Goal: Information Seeking & Learning: Learn about a topic

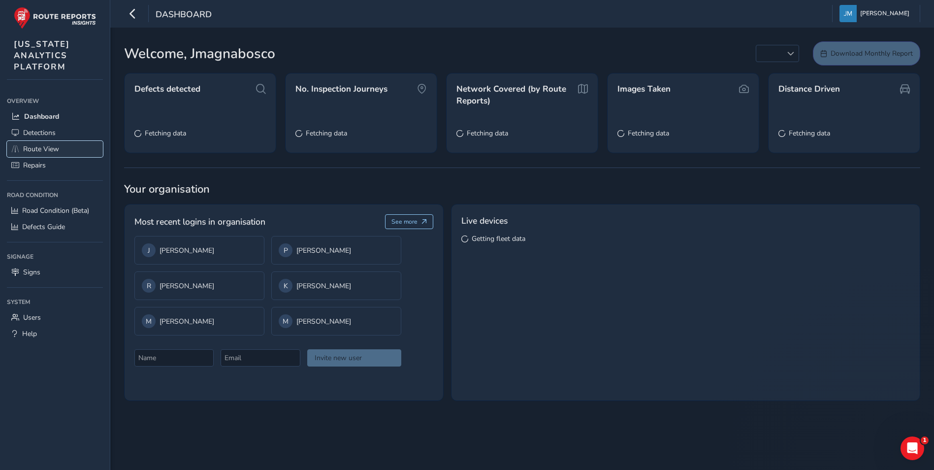
click at [47, 152] on span "Route View" at bounding box center [41, 148] width 36 height 9
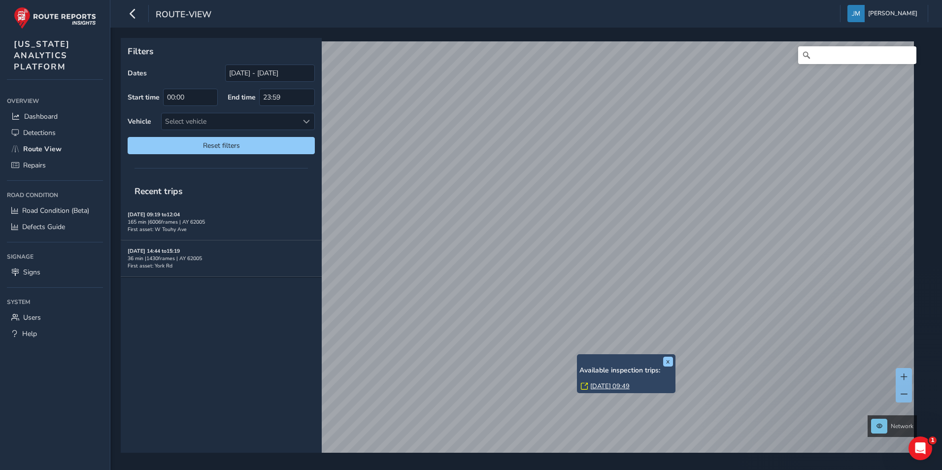
click at [605, 386] on link "Tue, 2 Sep, 09:49" at bounding box center [609, 386] width 39 height 9
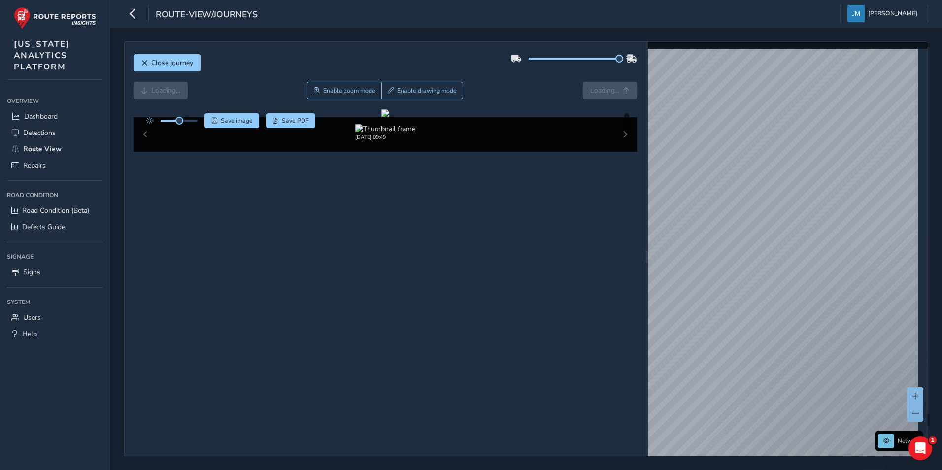
drag, startPoint x: 572, startPoint y: 58, endPoint x: 624, endPoint y: 63, distance: 52.9
click at [624, 63] on div at bounding box center [574, 59] width 126 height 16
click at [147, 152] on div "09/02/2025, 09:49" at bounding box center [385, 134] width 504 height 34
click at [144, 152] on div "09/02/2025, 09:49" at bounding box center [385, 134] width 504 height 34
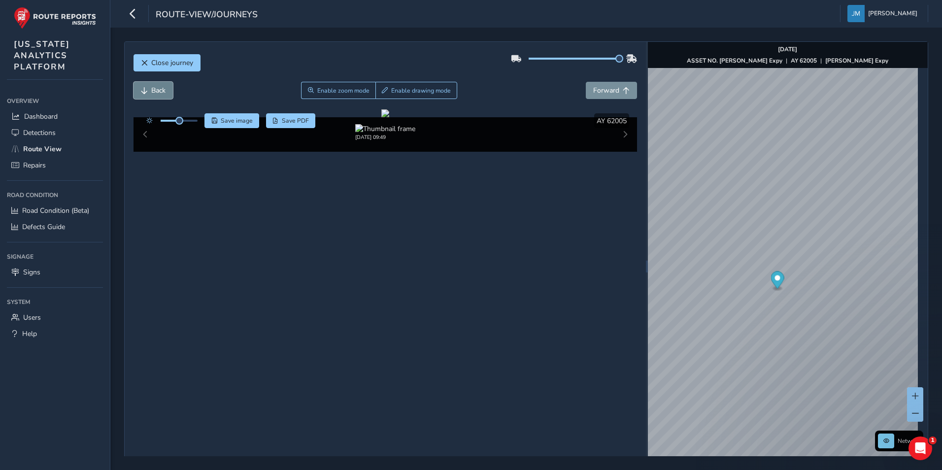
click at [156, 85] on button "Back" at bounding box center [152, 90] width 39 height 17
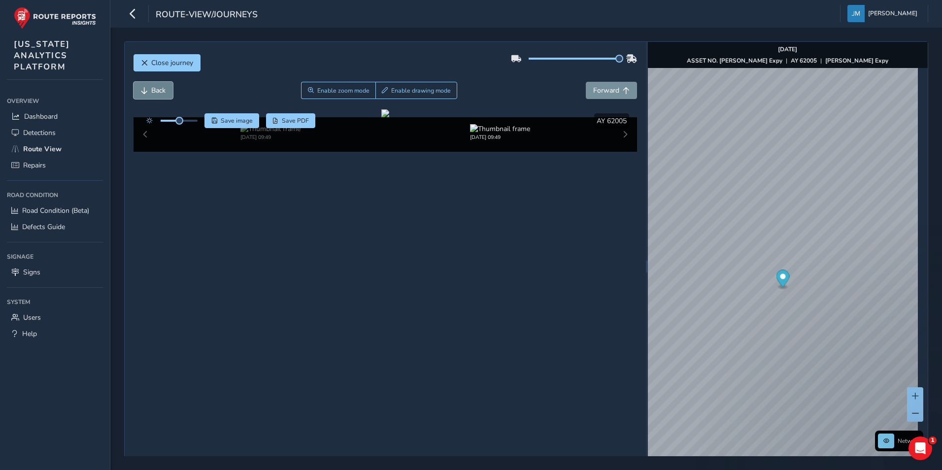
click at [156, 85] on button "Back" at bounding box center [152, 90] width 39 height 17
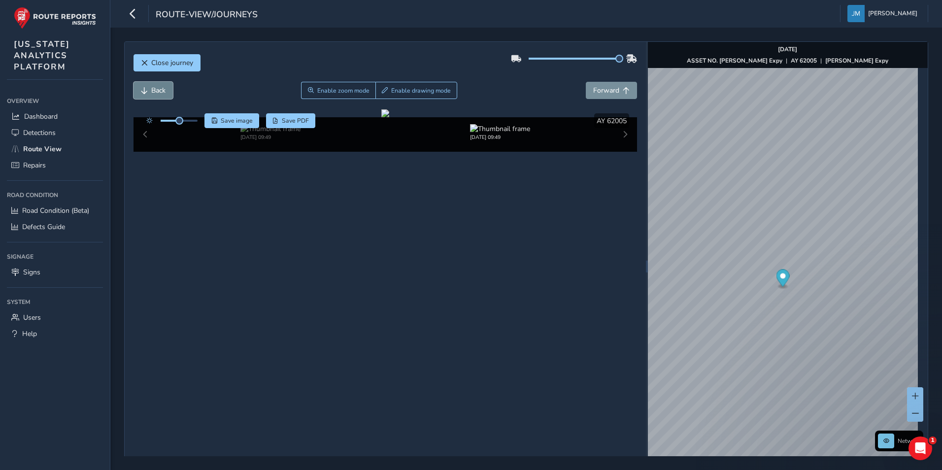
click at [156, 85] on button "Back" at bounding box center [152, 90] width 39 height 17
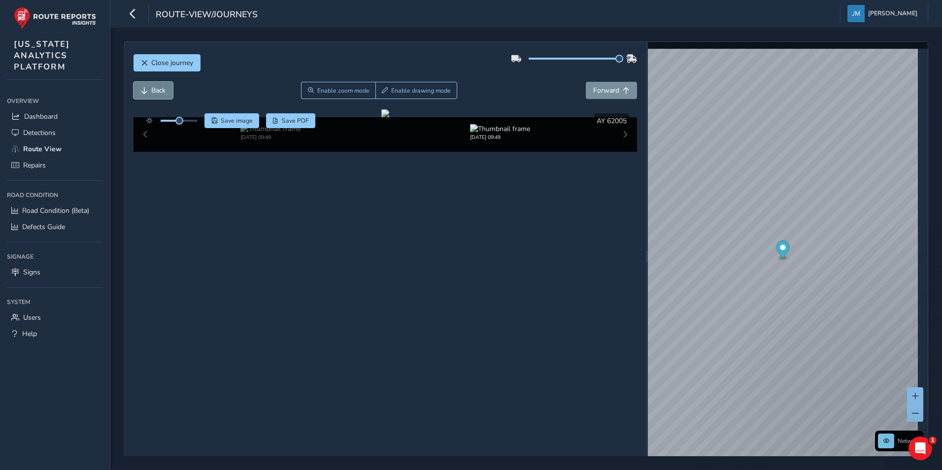
click at [156, 85] on button "Back" at bounding box center [152, 90] width 39 height 17
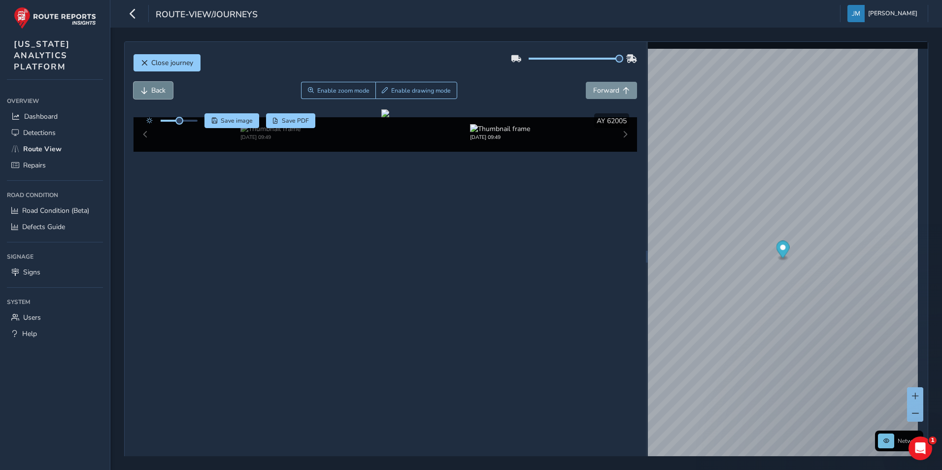
click at [156, 85] on button "Back" at bounding box center [152, 90] width 39 height 17
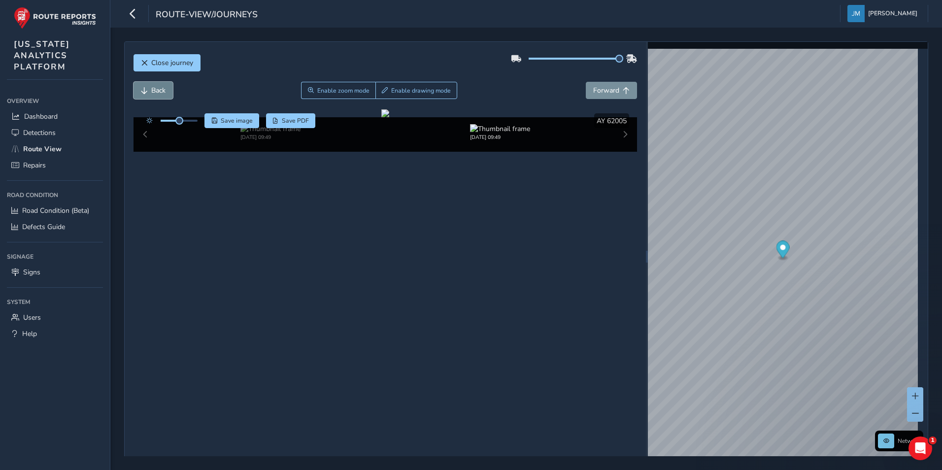
click at [156, 85] on button "Back" at bounding box center [152, 90] width 39 height 17
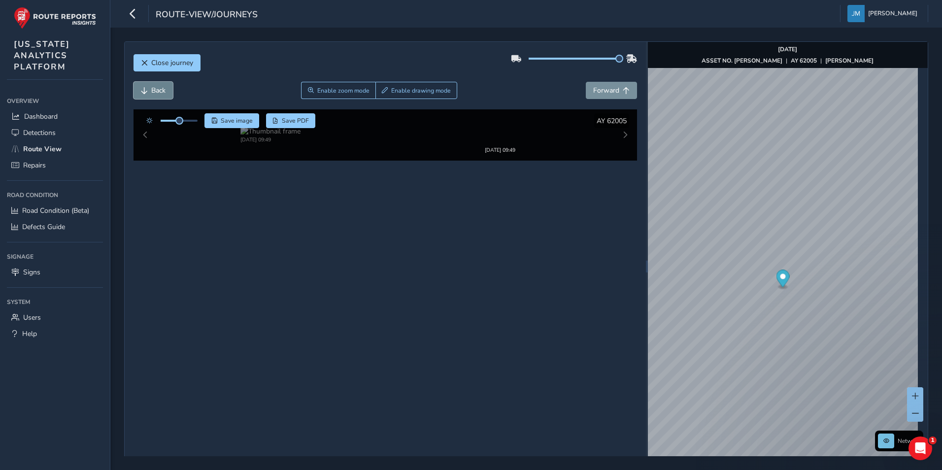
click at [156, 85] on button "Back" at bounding box center [152, 90] width 39 height 17
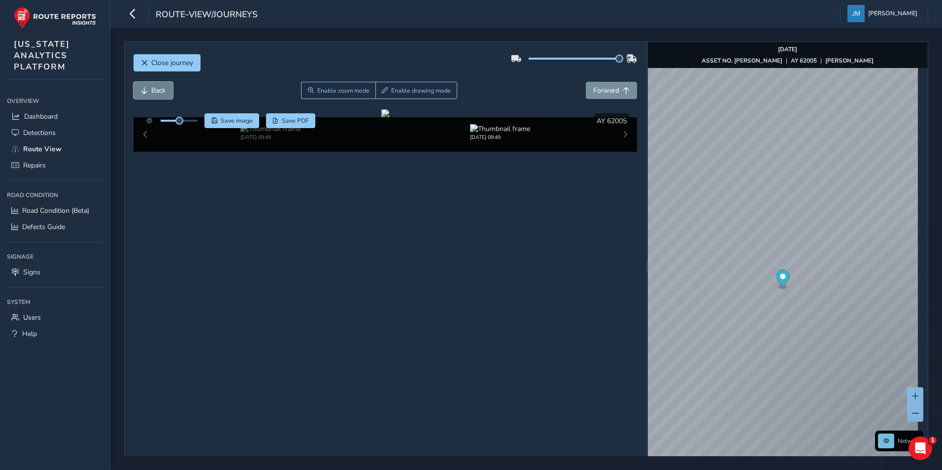
click at [156, 85] on button "Back" at bounding box center [152, 90] width 39 height 17
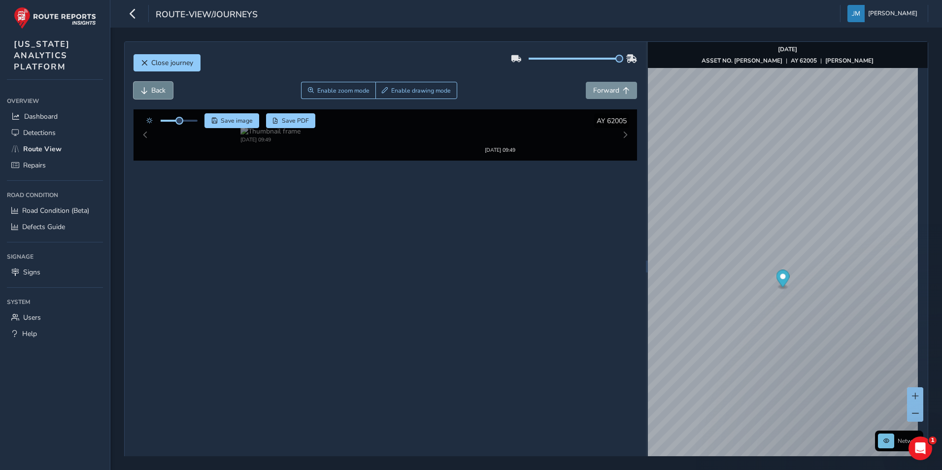
click at [156, 85] on button "Back" at bounding box center [152, 90] width 39 height 17
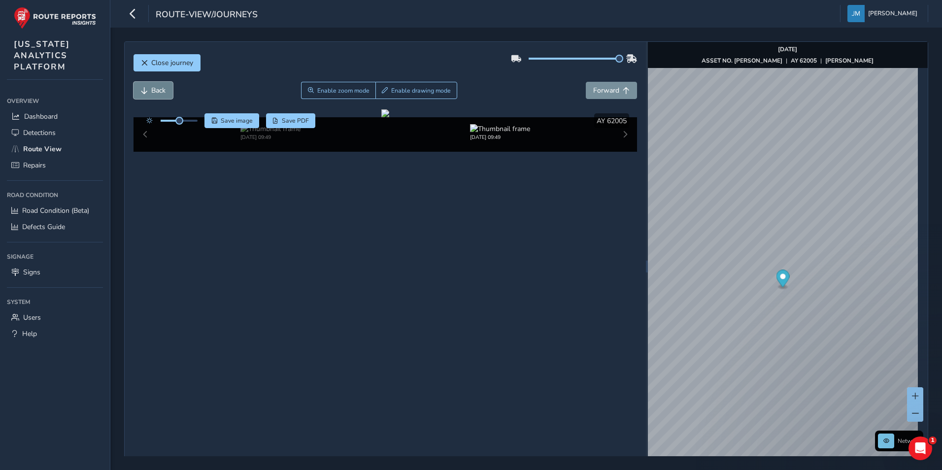
click at [156, 85] on button "Back" at bounding box center [152, 90] width 39 height 17
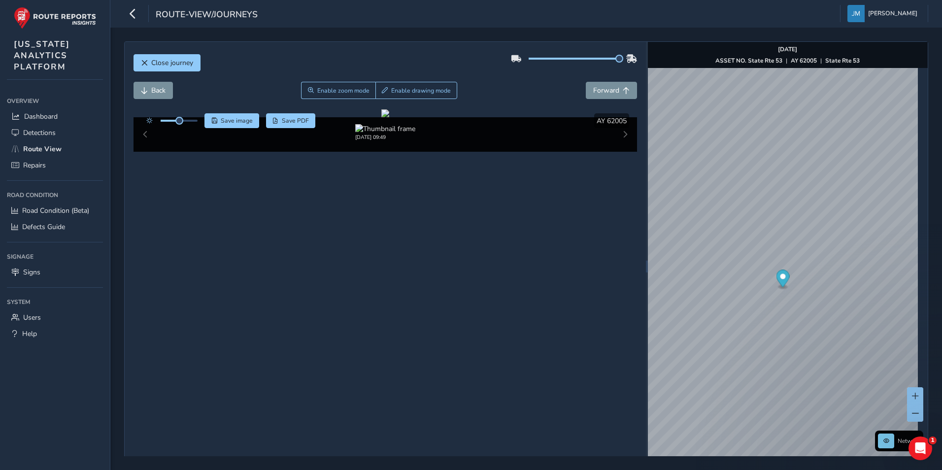
click at [618, 152] on div "09/02/2025, 09:49" at bounding box center [385, 134] width 504 height 34
click at [605, 95] on span "Forward" at bounding box center [606, 90] width 26 height 9
click at [604, 93] on span "Forward" at bounding box center [606, 90] width 26 height 9
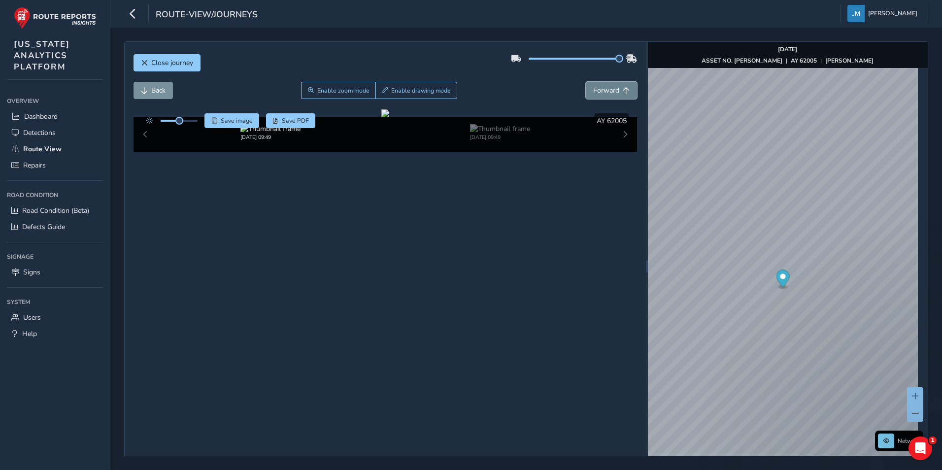
click at [604, 93] on span "Forward" at bounding box center [606, 90] width 26 height 9
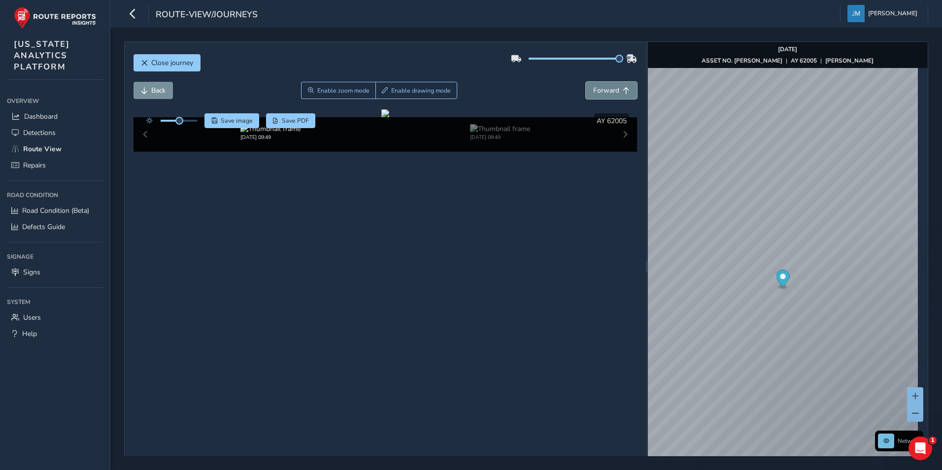
click at [604, 93] on span "Forward" at bounding box center [606, 90] width 26 height 9
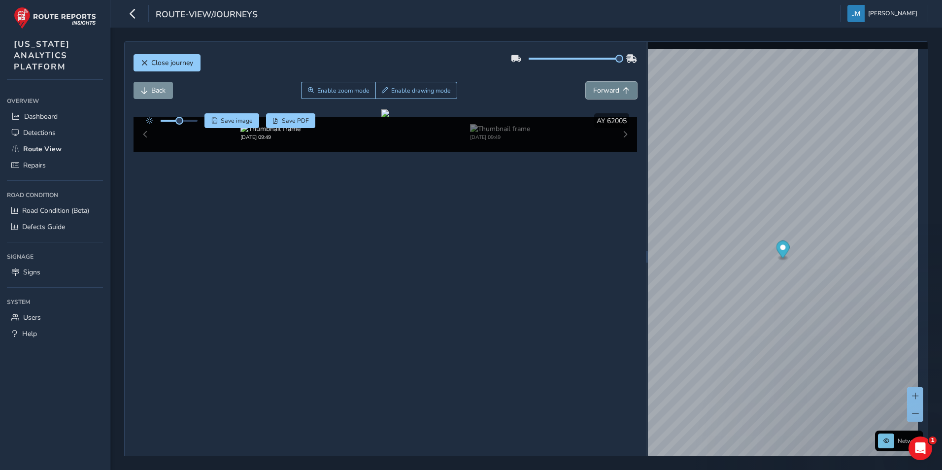
click at [604, 93] on span "Forward" at bounding box center [606, 90] width 26 height 9
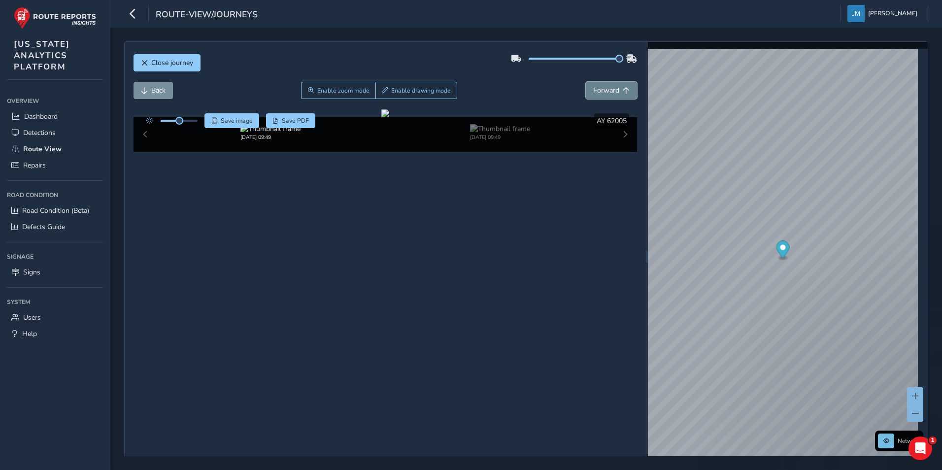
click at [604, 93] on span "Forward" at bounding box center [606, 90] width 26 height 9
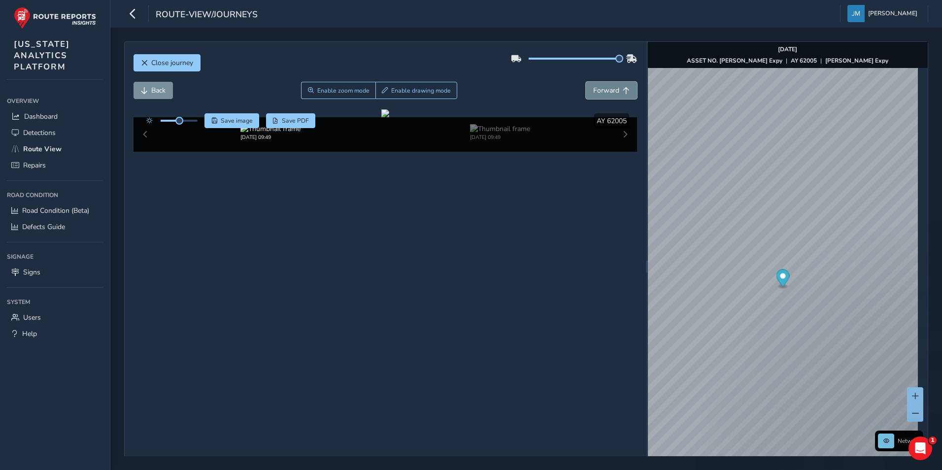
click at [604, 93] on span "Forward" at bounding box center [606, 90] width 26 height 9
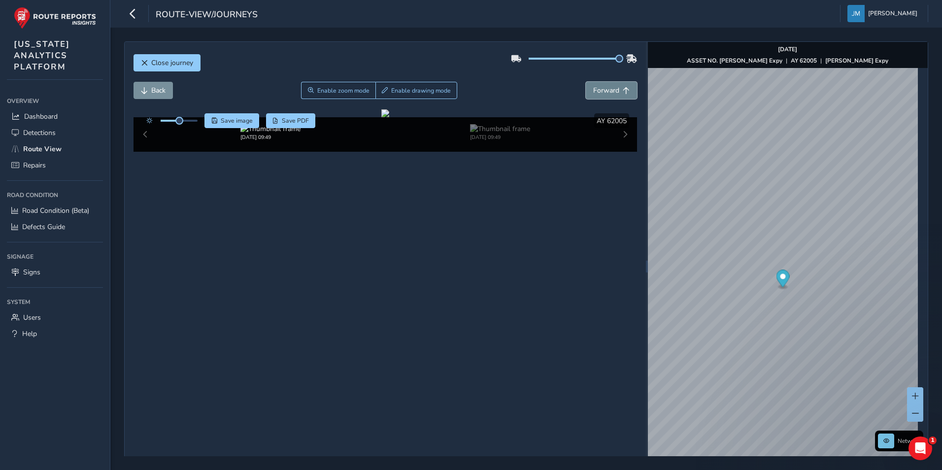
click at [604, 93] on span "Forward" at bounding box center [606, 90] width 26 height 9
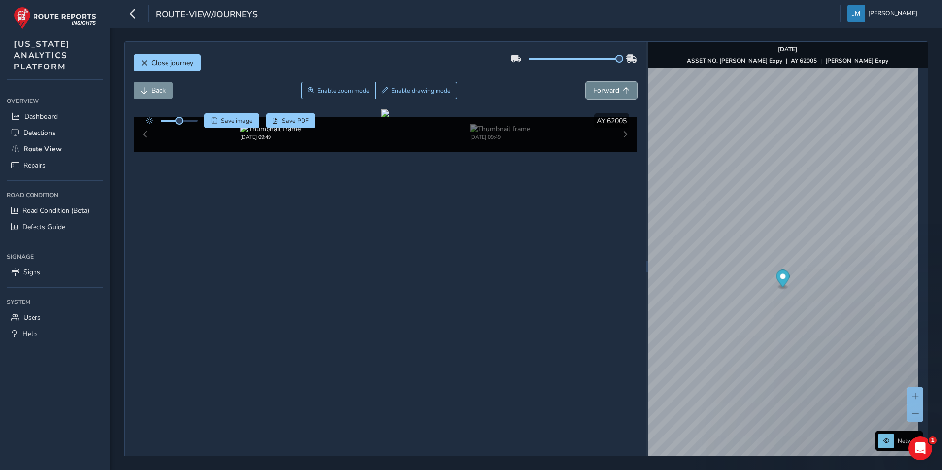
click at [604, 93] on span "Forward" at bounding box center [606, 90] width 26 height 9
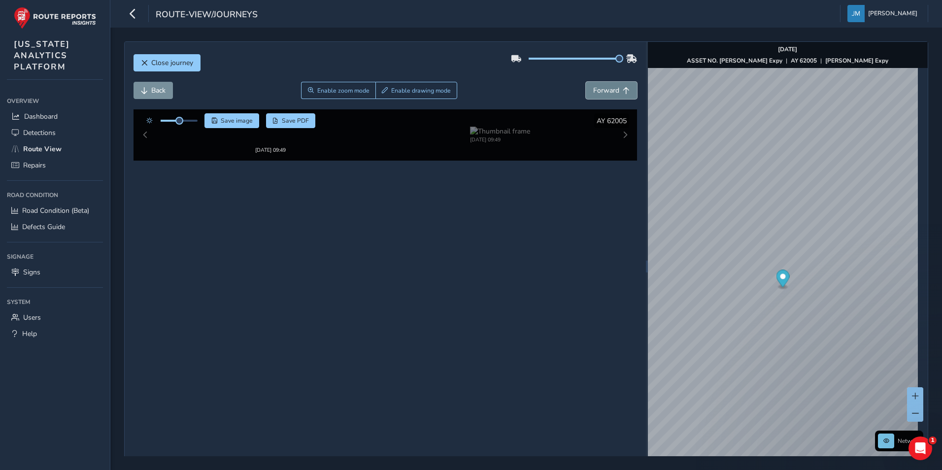
click at [604, 93] on span "Forward" at bounding box center [606, 90] width 26 height 9
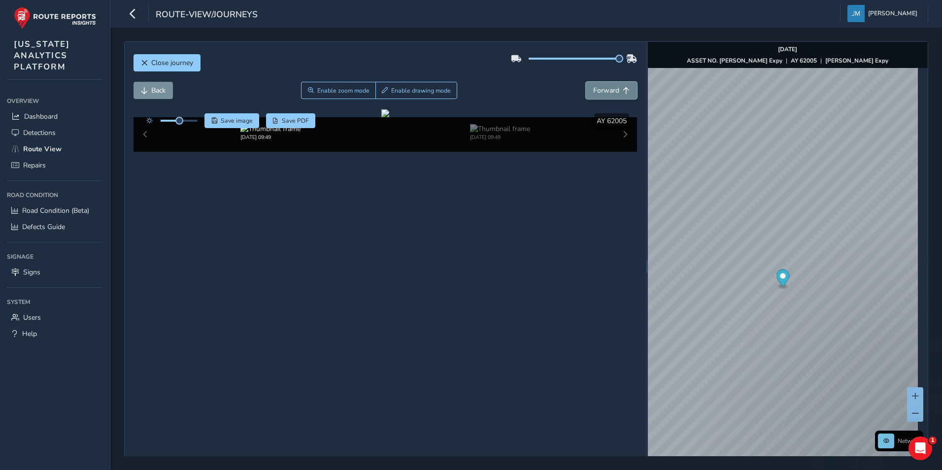
click at [604, 93] on span "Forward" at bounding box center [606, 90] width 26 height 9
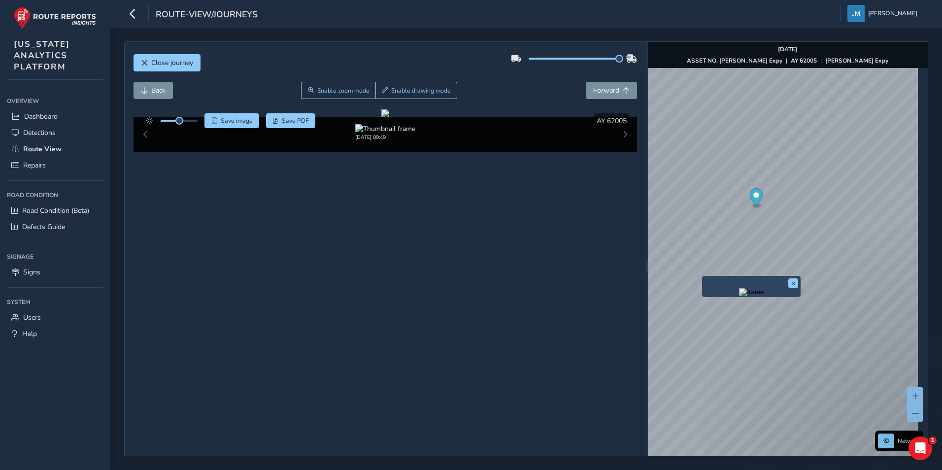
click at [703, 278] on div "x" at bounding box center [751, 286] width 98 height 21
click at [603, 92] on span "Forward" at bounding box center [606, 90] width 26 height 9
drag, startPoint x: 376, startPoint y: 384, endPoint x: 398, endPoint y: 385, distance: 21.7
click at [389, 117] on div at bounding box center [385, 113] width 8 height 8
click at [619, 152] on div "09/02/2025, 09:49" at bounding box center [385, 134] width 504 height 34
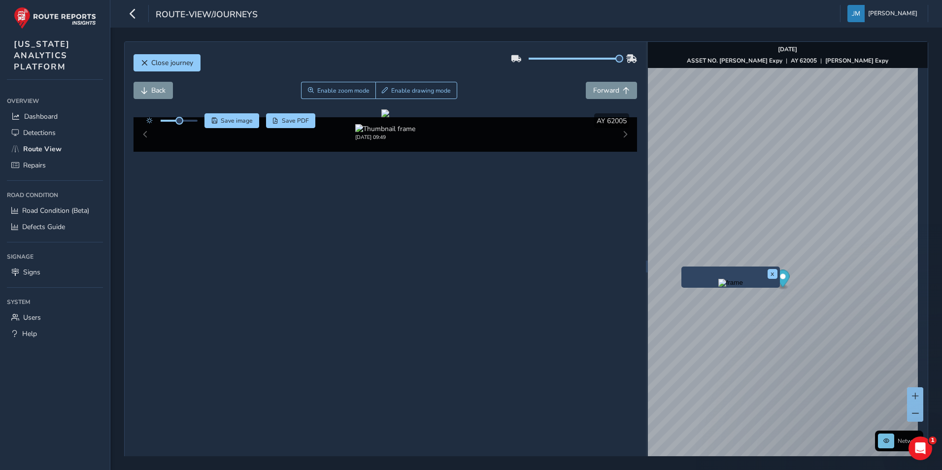
click at [616, 152] on div "09/02/2025, 09:49" at bounding box center [385, 134] width 504 height 34
click at [328, 79] on div "Close journey" at bounding box center [385, 67] width 504 height 32
click at [324, 87] on span "Enable zoom mode" at bounding box center [343, 91] width 52 height 8
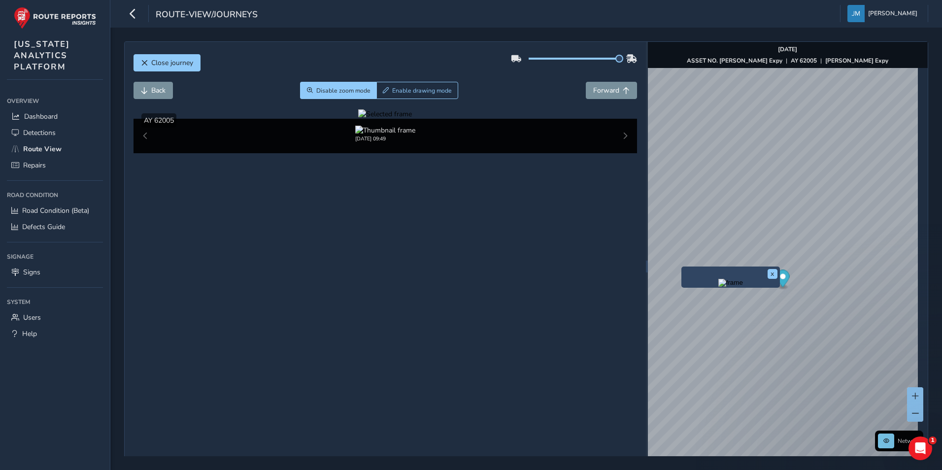
click at [412, 119] on div at bounding box center [385, 113] width 54 height 9
drag, startPoint x: 222, startPoint y: 256, endPoint x: 563, endPoint y: 250, distance: 341.3
click at [412, 119] on figure at bounding box center [385, 113] width 54 height 9
click at [358, 119] on div at bounding box center [385, 113] width 54 height 9
click at [485, 236] on img at bounding box center [419, 274] width 1418 height 798
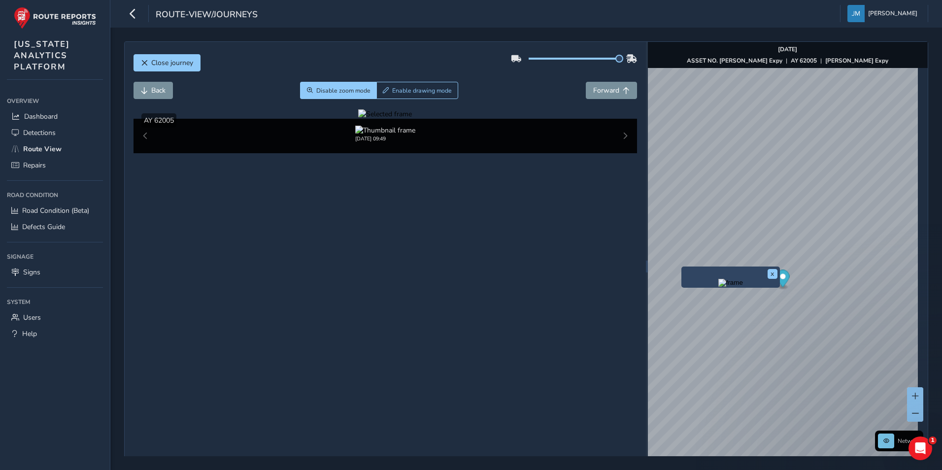
click at [619, 153] on div "09/02/2025, 09:49" at bounding box center [385, 136] width 504 height 34
click at [599, 81] on div "Close journey" at bounding box center [385, 67] width 504 height 32
click at [599, 88] on span "Forward" at bounding box center [606, 90] width 26 height 9
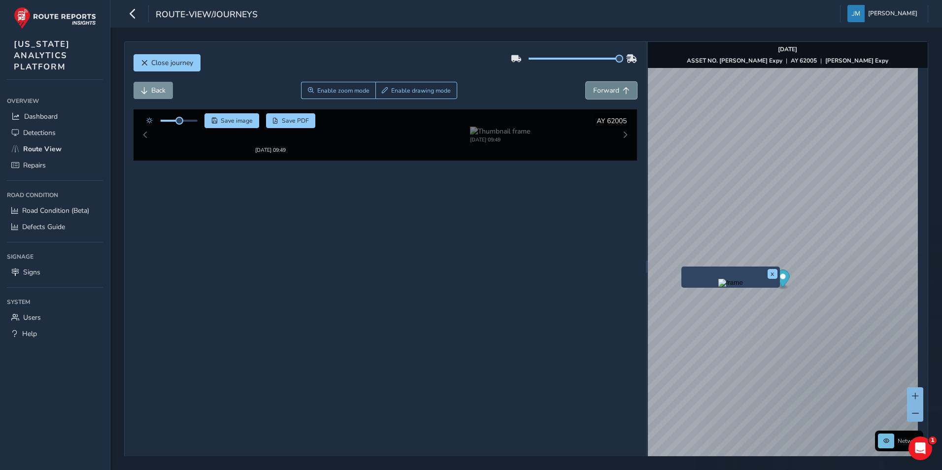
click at [599, 88] on span "Forward" at bounding box center [606, 90] width 26 height 9
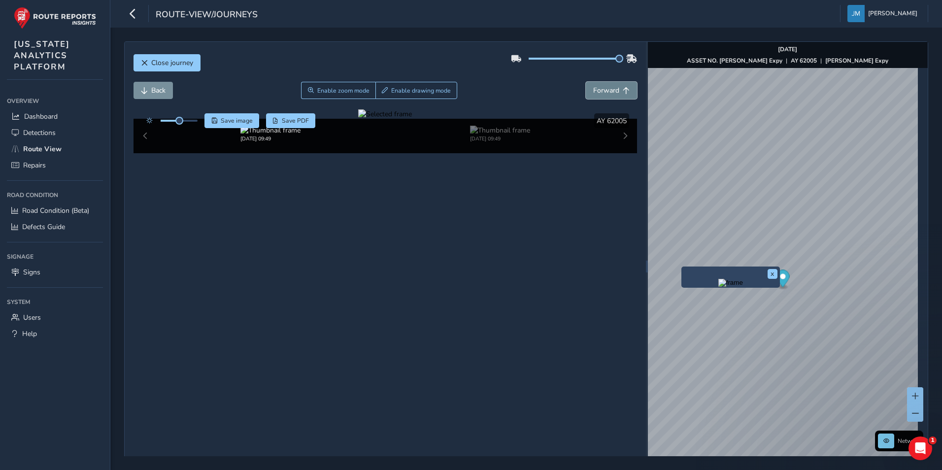
click at [599, 88] on span "Forward" at bounding box center [606, 90] width 26 height 9
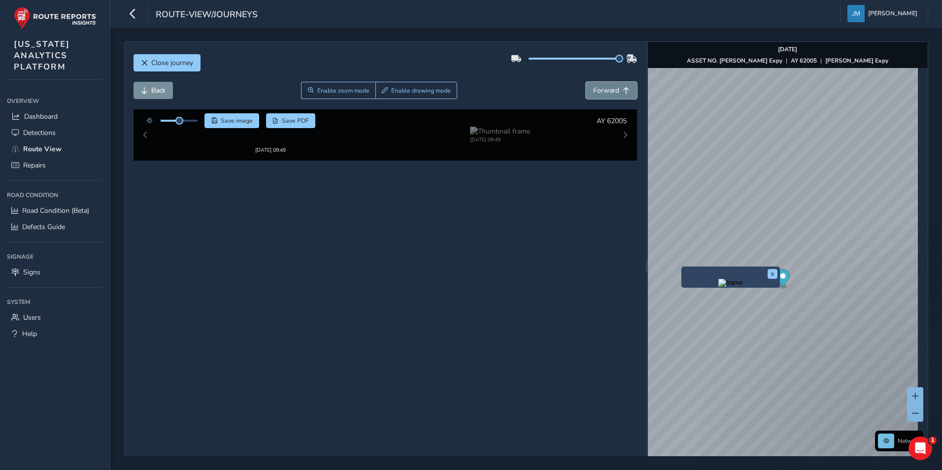
click at [599, 88] on span "Forward" at bounding box center [606, 90] width 26 height 9
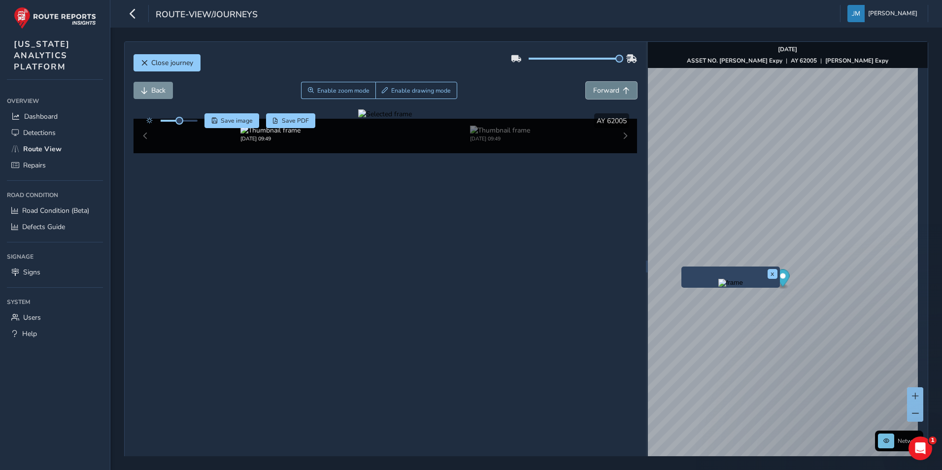
click at [599, 88] on span "Forward" at bounding box center [606, 90] width 26 height 9
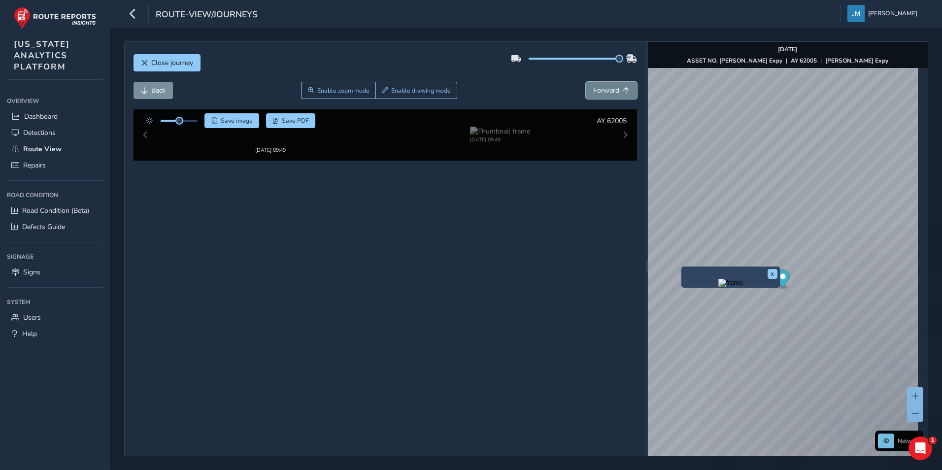
click at [599, 88] on span "Forward" at bounding box center [606, 90] width 26 height 9
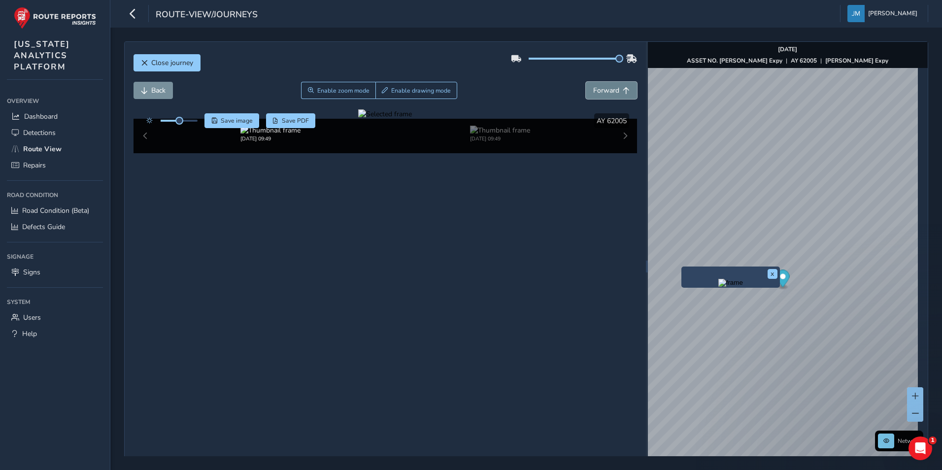
click at [599, 88] on span "Forward" at bounding box center [606, 90] width 26 height 9
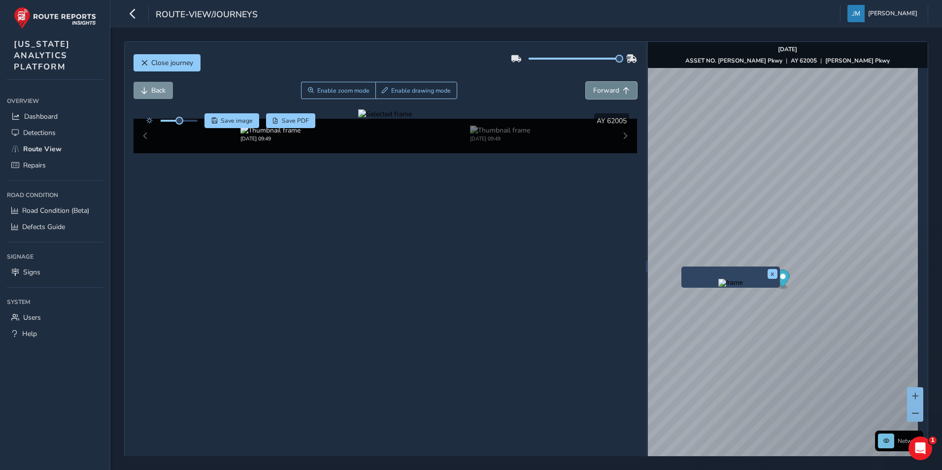
click at [599, 88] on span "Forward" at bounding box center [606, 90] width 26 height 9
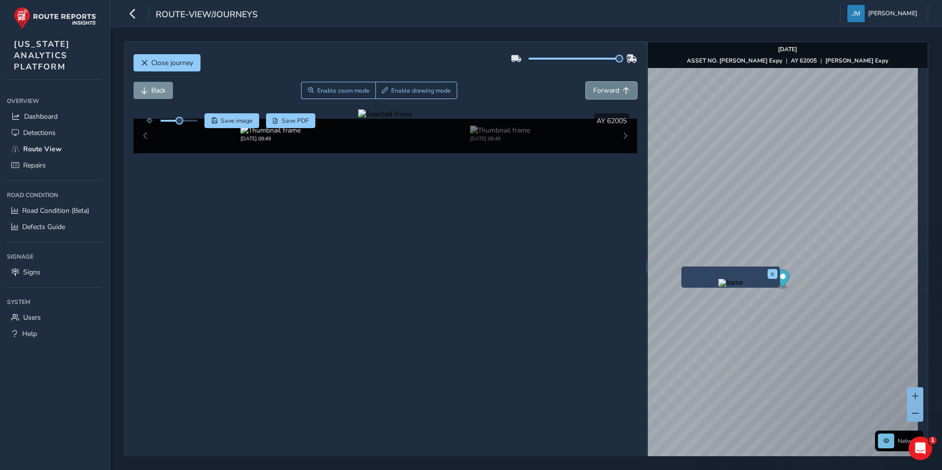
click at [599, 88] on span "Forward" at bounding box center [606, 90] width 26 height 9
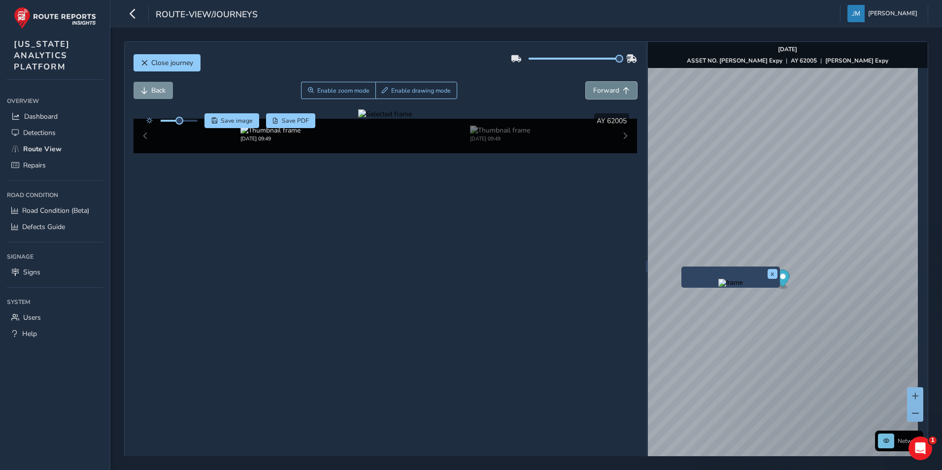
click at [599, 88] on span "Forward" at bounding box center [606, 90] width 26 height 9
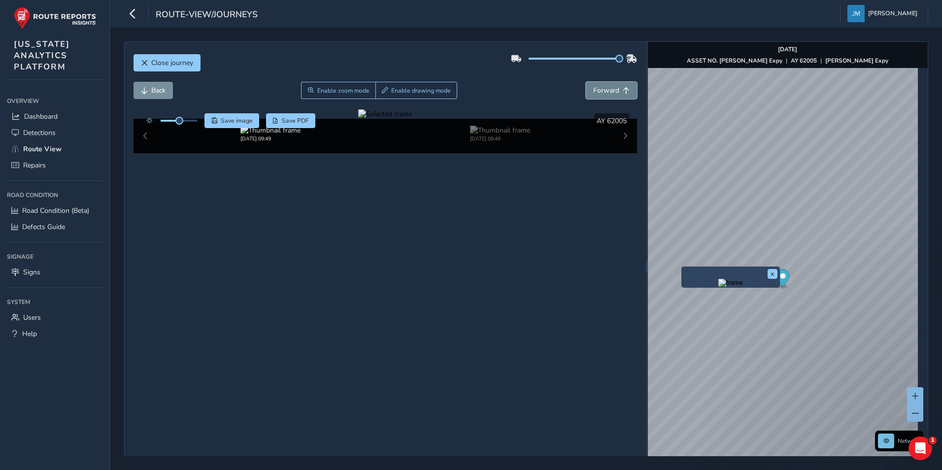
click at [599, 88] on span "Forward" at bounding box center [606, 90] width 26 height 9
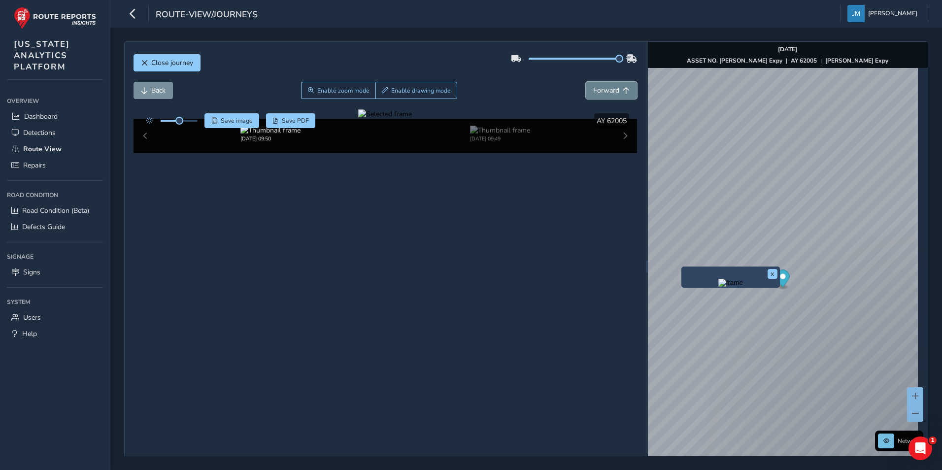
click at [599, 88] on span "Forward" at bounding box center [606, 90] width 26 height 9
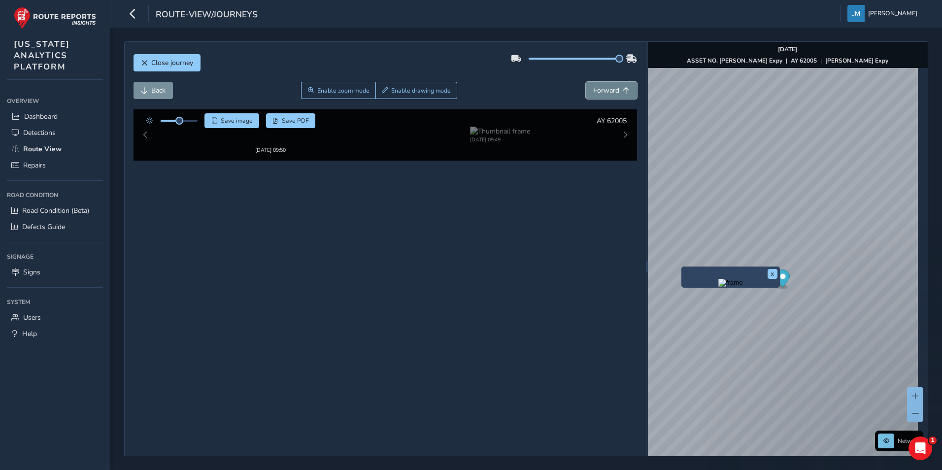
click at [599, 88] on span "Forward" at bounding box center [606, 90] width 26 height 9
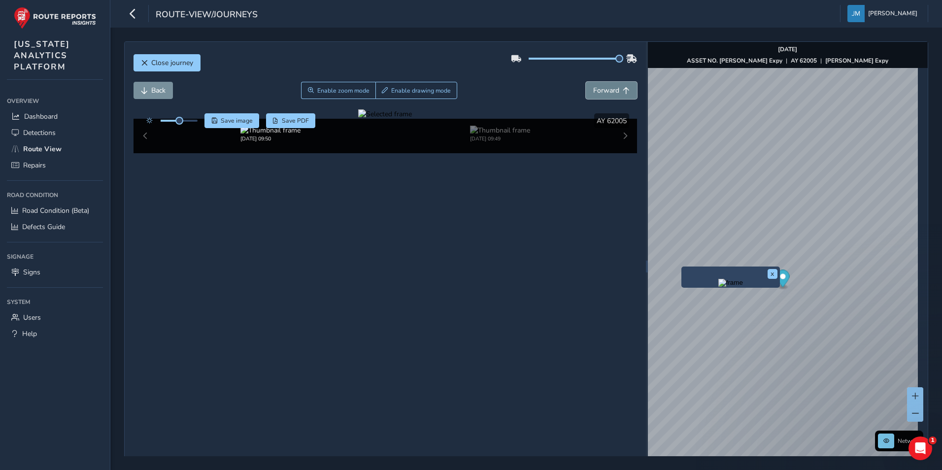
click at [599, 90] on span "Forward" at bounding box center [606, 90] width 26 height 9
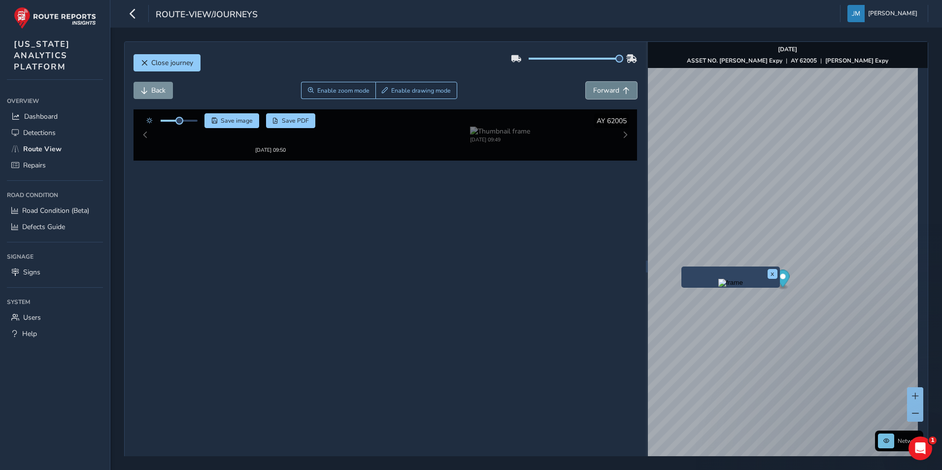
click at [599, 90] on span "Forward" at bounding box center [606, 90] width 26 height 9
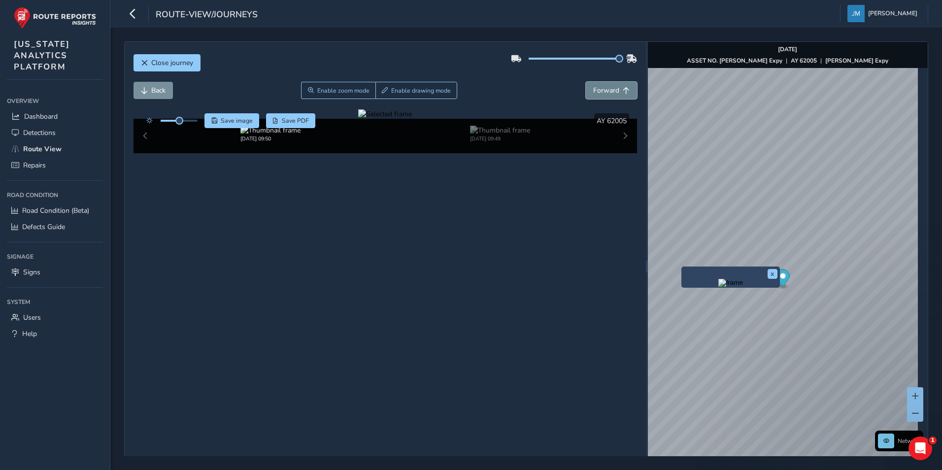
click at [599, 90] on span "Forward" at bounding box center [606, 90] width 26 height 9
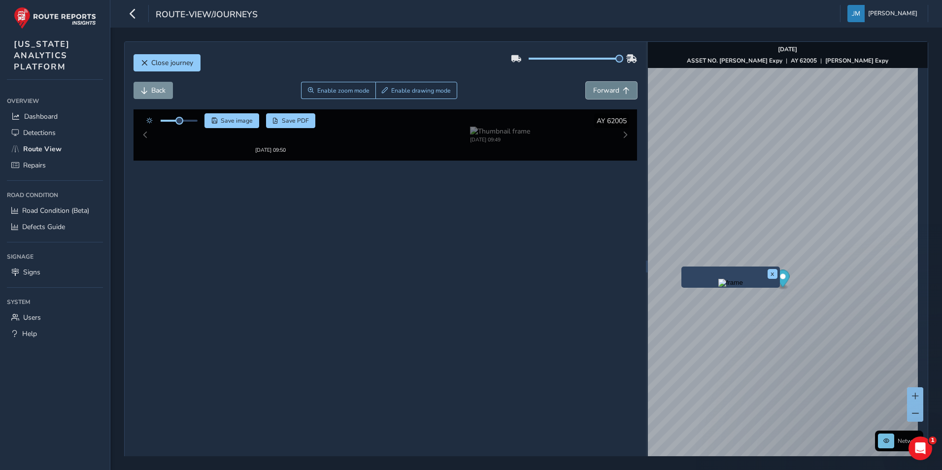
click at [599, 90] on span "Forward" at bounding box center [606, 90] width 26 height 9
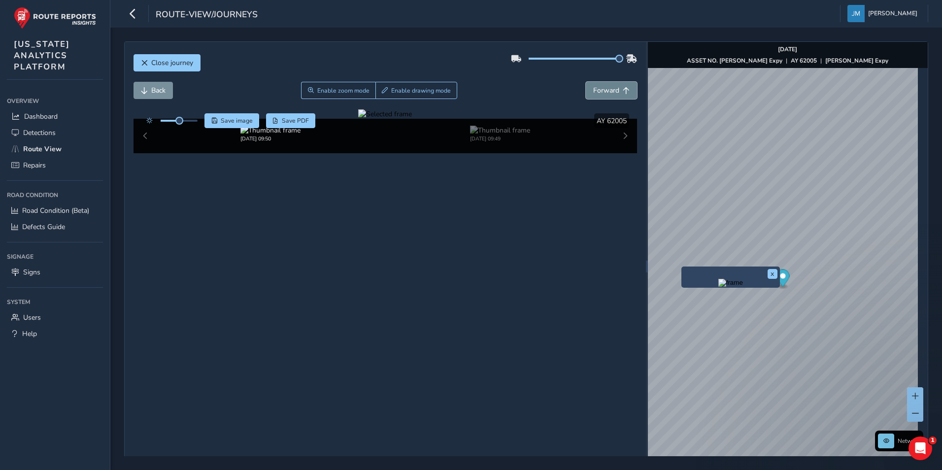
click at [599, 90] on span "Forward" at bounding box center [606, 90] width 26 height 9
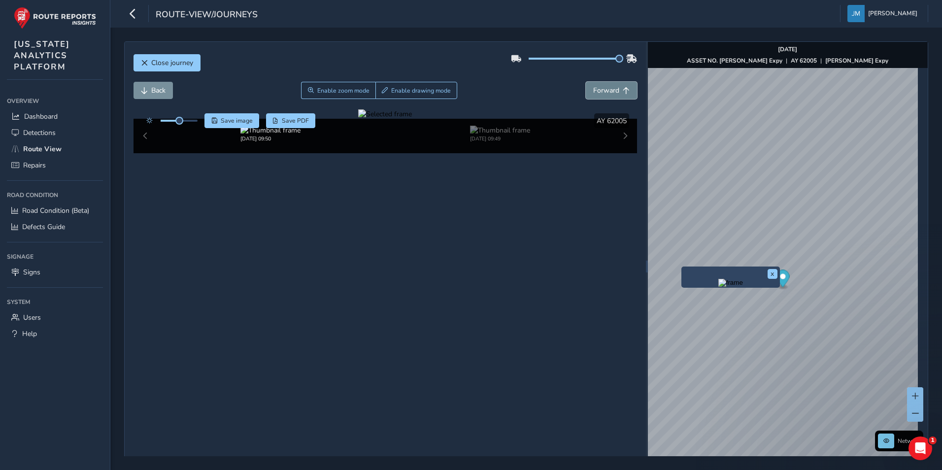
click at [599, 90] on span "Forward" at bounding box center [606, 90] width 26 height 9
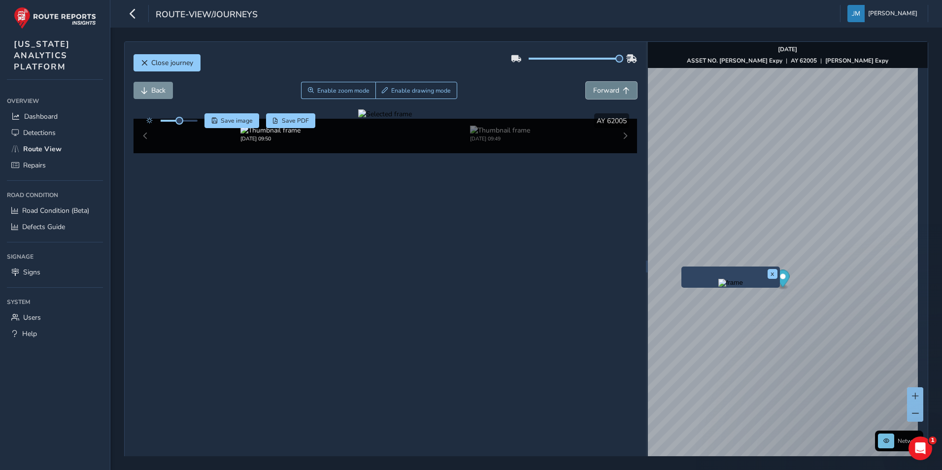
click at [599, 90] on span "Forward" at bounding box center [606, 90] width 26 height 9
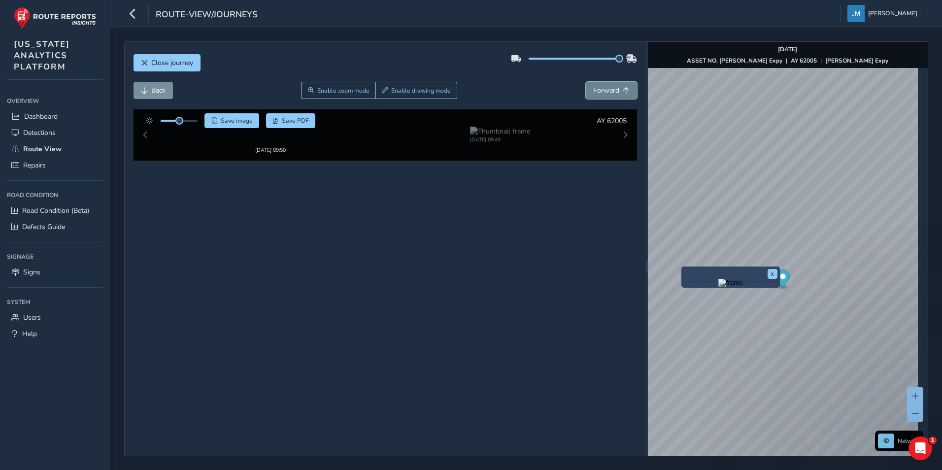
click at [599, 90] on span "Forward" at bounding box center [606, 90] width 26 height 9
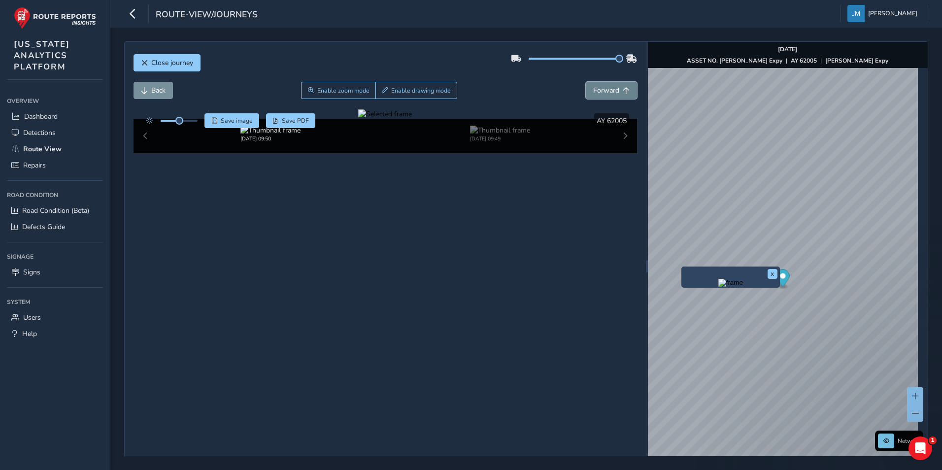
click at [599, 90] on span "Forward" at bounding box center [606, 90] width 26 height 9
click at [131, 15] on icon "button" at bounding box center [133, 13] width 10 height 17
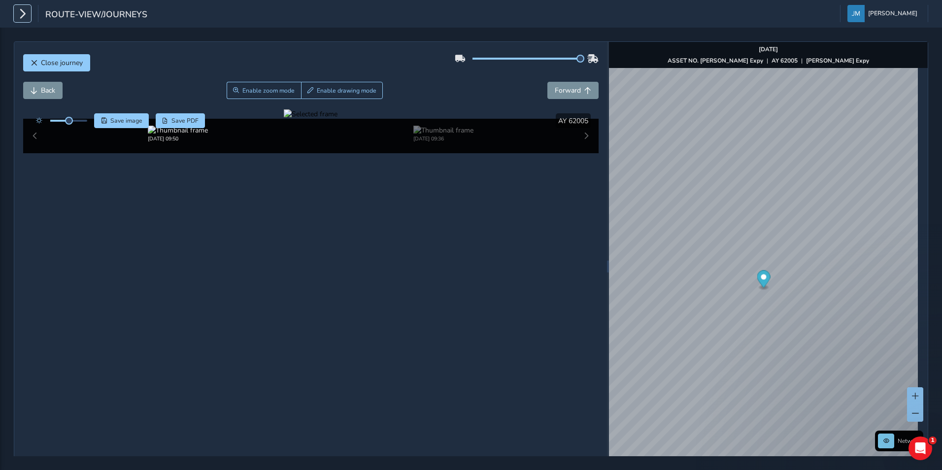
click at [19, 20] on icon "button" at bounding box center [22, 13] width 10 height 17
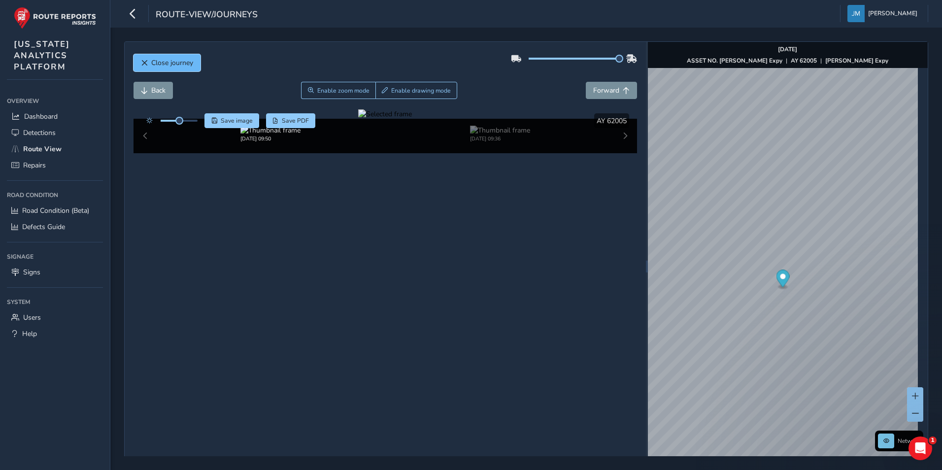
click at [172, 65] on span "Close journey" at bounding box center [172, 62] width 42 height 9
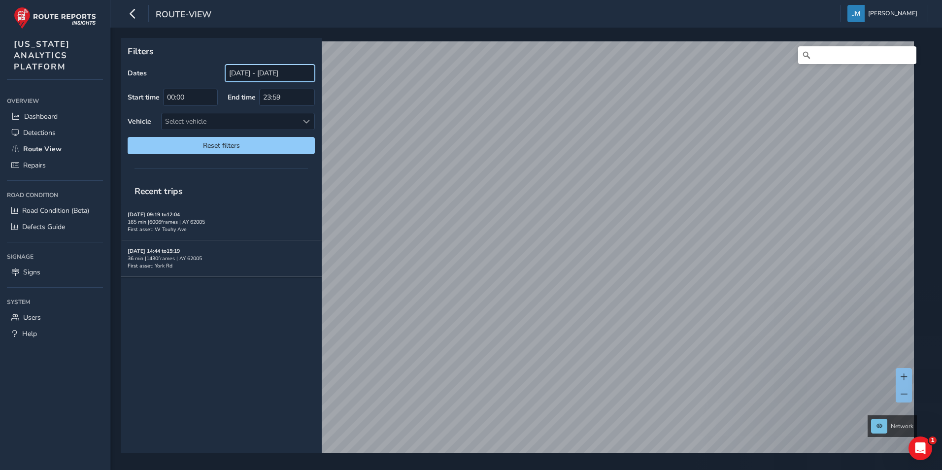
click at [246, 72] on input "[DATE] - [DATE]" at bounding box center [270, 73] width 90 height 17
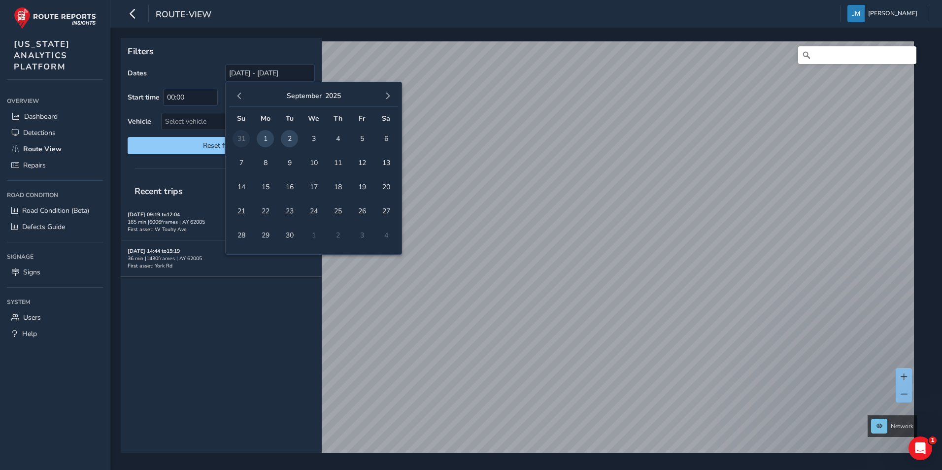
click at [288, 139] on span "2" at bounding box center [289, 138] width 17 height 17
click at [211, 319] on div "Recent trips" at bounding box center [221, 315] width 201 height 274
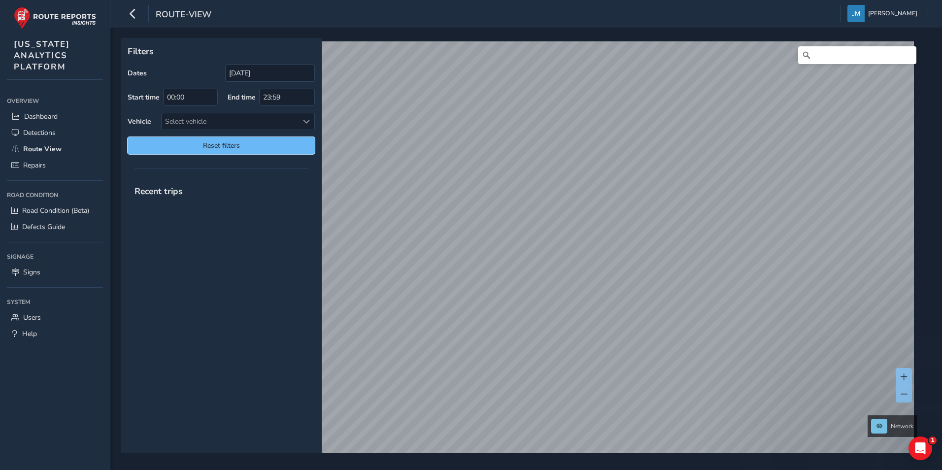
click at [227, 147] on span "Reset filters" at bounding box center [221, 145] width 172 height 9
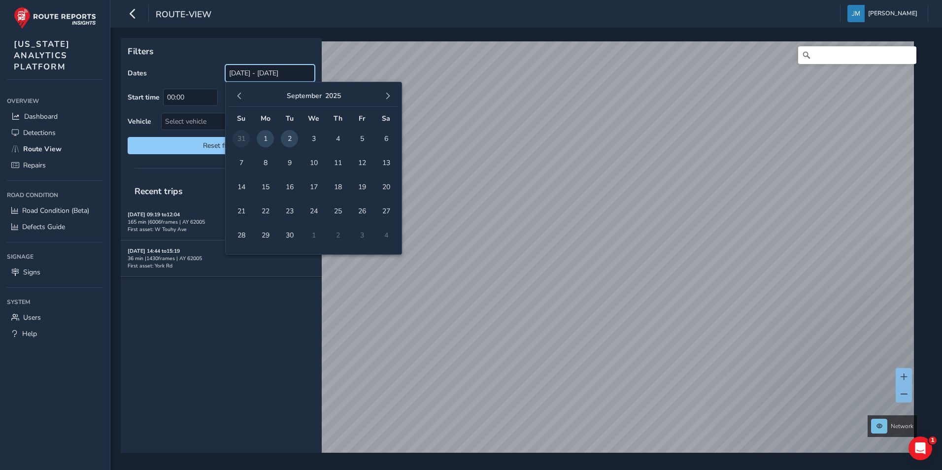
click at [264, 71] on input "[DATE] - [DATE]" at bounding box center [270, 73] width 90 height 17
click at [262, 139] on span "1" at bounding box center [265, 138] width 17 height 17
click at [284, 137] on span "2" at bounding box center [289, 138] width 17 height 17
type input "[DATE] - [DATE]"
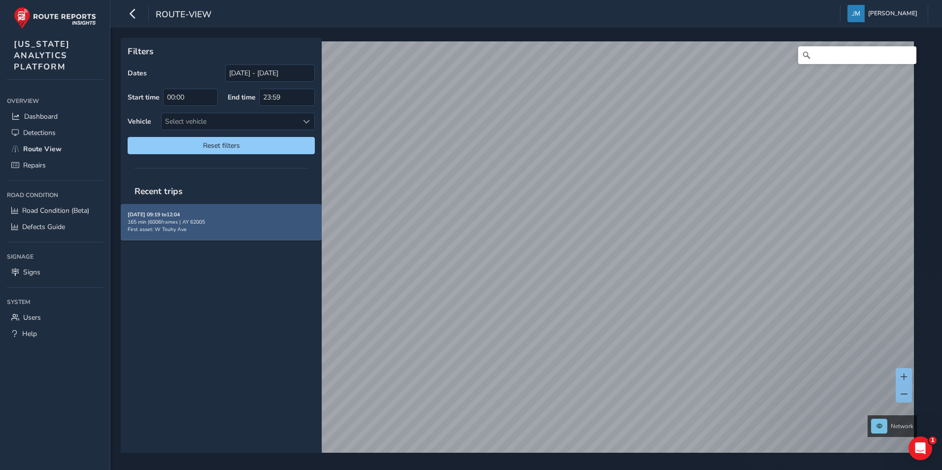
click at [214, 228] on div "09/02/2025, 09:19 to 12:04 165 min | 6006 frames | AY 62005 First asset: W Touh…" at bounding box center [221, 222] width 187 height 22
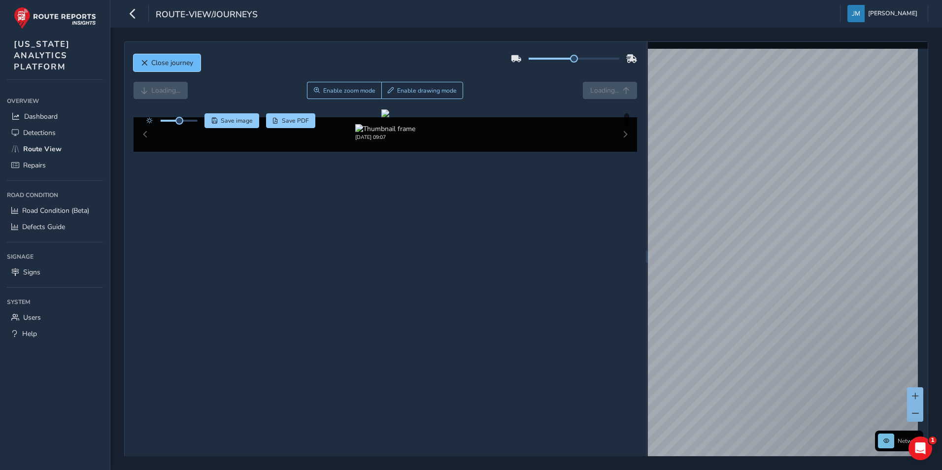
click at [174, 55] on button "Close journey" at bounding box center [166, 62] width 67 height 17
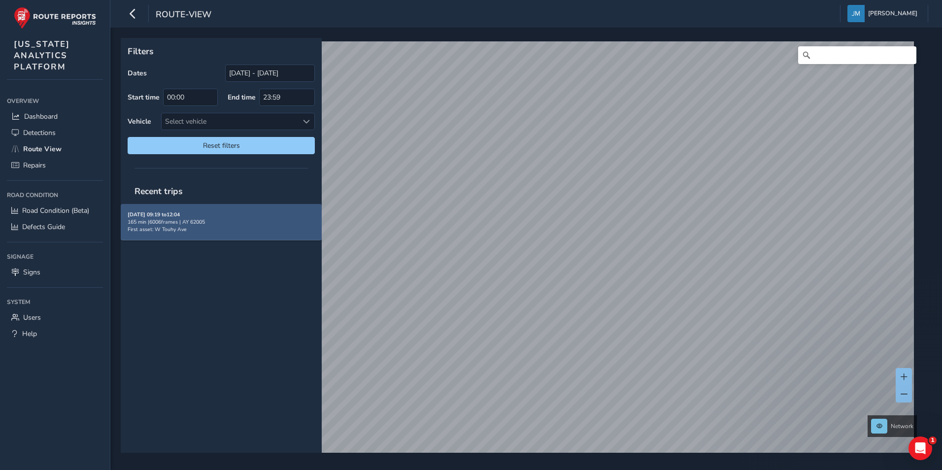
click at [249, 225] on div "165 min | 6006 frames | AY 62005" at bounding box center [221, 221] width 187 height 7
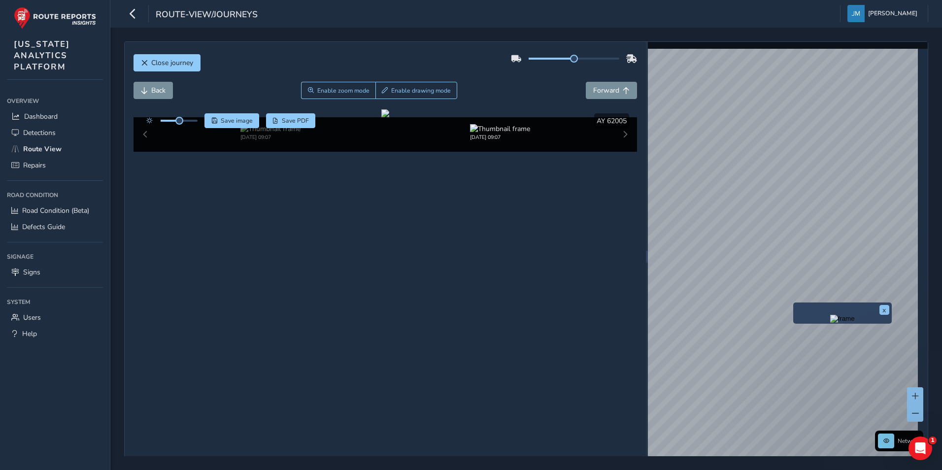
click at [636, 293] on div "Close journey Back Enable zoom mode Enable drawing mode Forward Click and Drag …" at bounding box center [526, 256] width 804 height 430
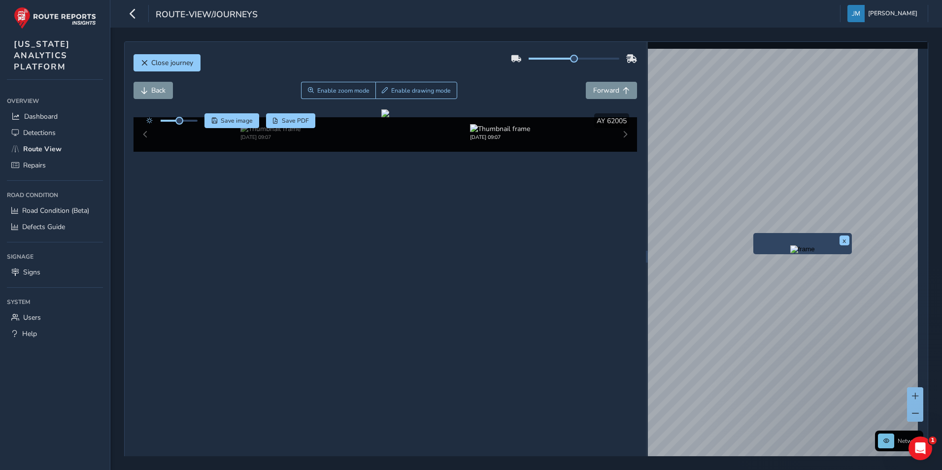
scroll to position [16, 0]
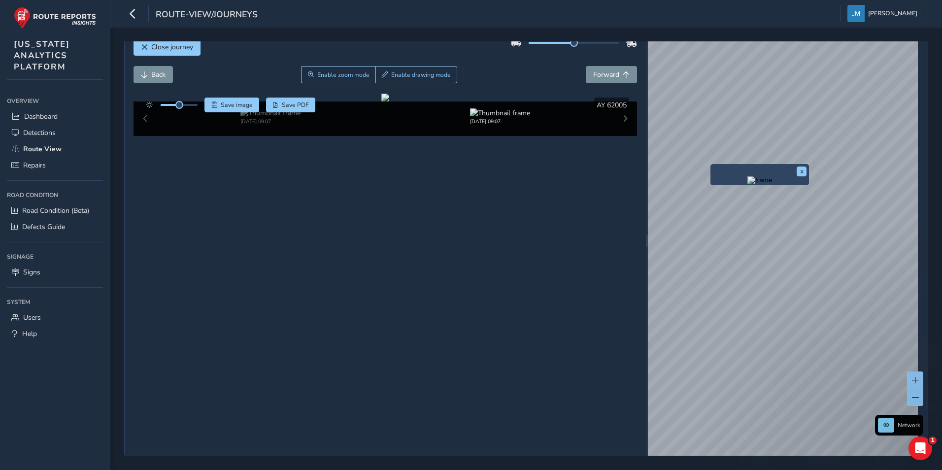
click at [720, 231] on div "x Network © Mapbox © OpenStreetMap Improve this map © Maxar" at bounding box center [788, 240] width 280 height 429
click at [173, 49] on span "Close journey" at bounding box center [172, 46] width 42 height 9
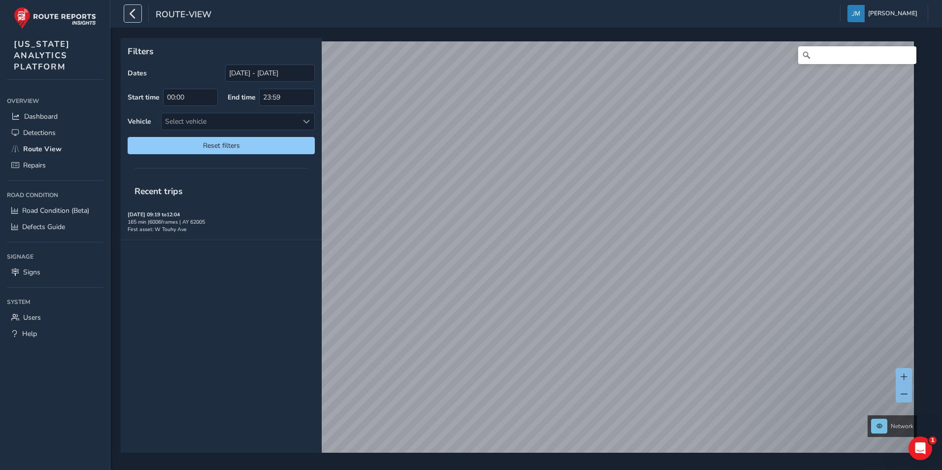
click at [134, 17] on icon "button" at bounding box center [133, 13] width 10 height 17
click at [261, 73] on input "08/03/2025 - 09/02/2025" at bounding box center [270, 73] width 90 height 17
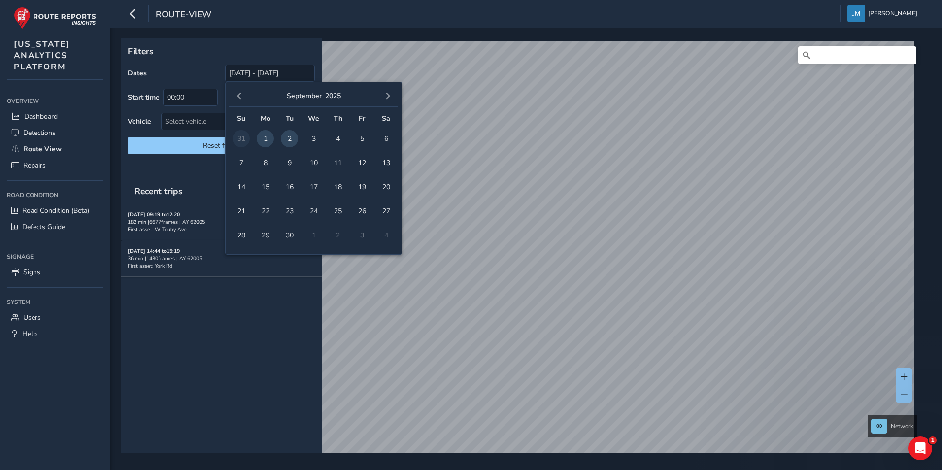
click at [268, 137] on span "1" at bounding box center [265, 138] width 17 height 17
click at [285, 137] on span "2" at bounding box center [289, 138] width 17 height 17
type input "[DATE] - [DATE]"
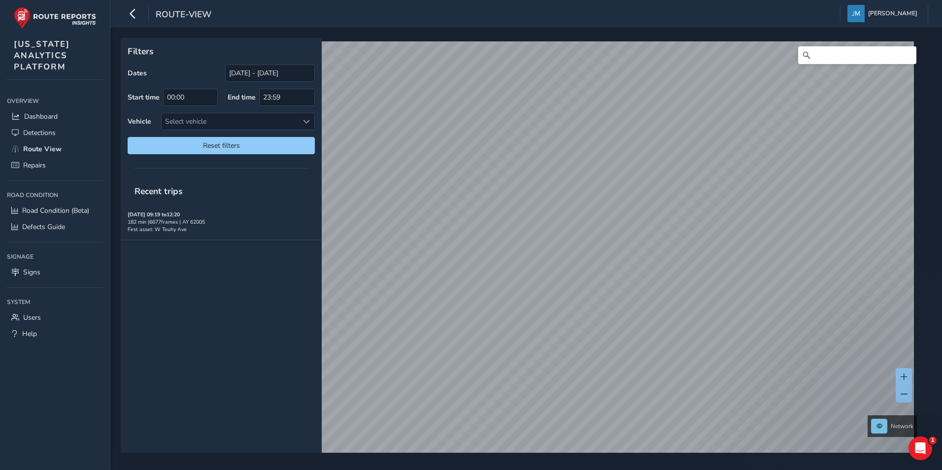
click at [259, 307] on div "Recent trips [DATE] 09:19 to 12:20 182 min | 6677 frames | AY 62005 First asset…" at bounding box center [221, 315] width 201 height 274
click at [917, 442] on icon "Open Intercom Messenger" at bounding box center [919, 447] width 16 height 16
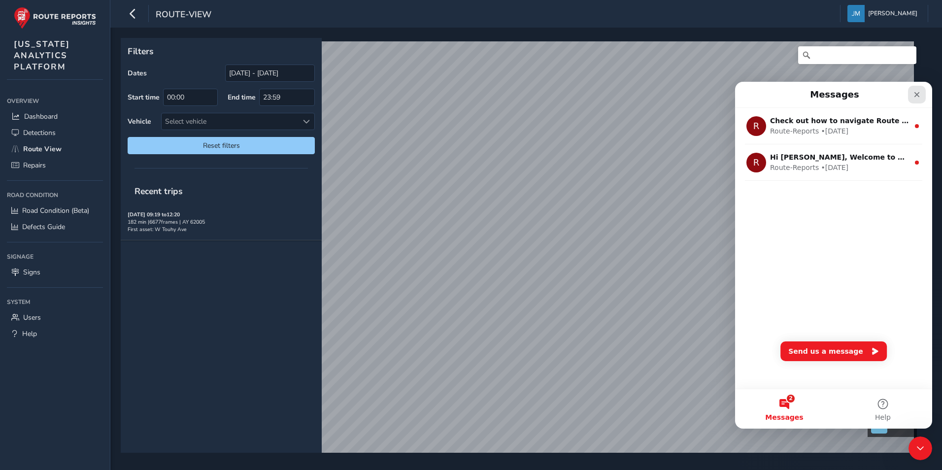
click at [917, 92] on icon "Close" at bounding box center [917, 95] width 8 height 8
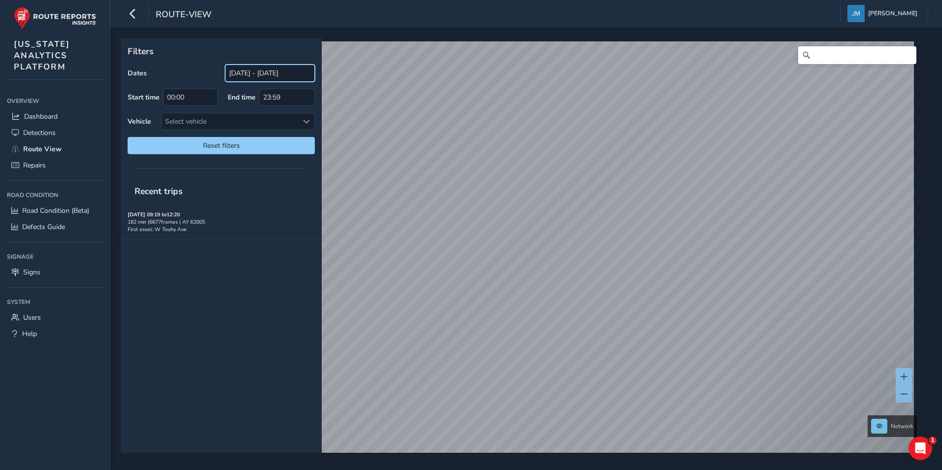
click at [250, 74] on input "[DATE] - [DATE]" at bounding box center [270, 73] width 90 height 17
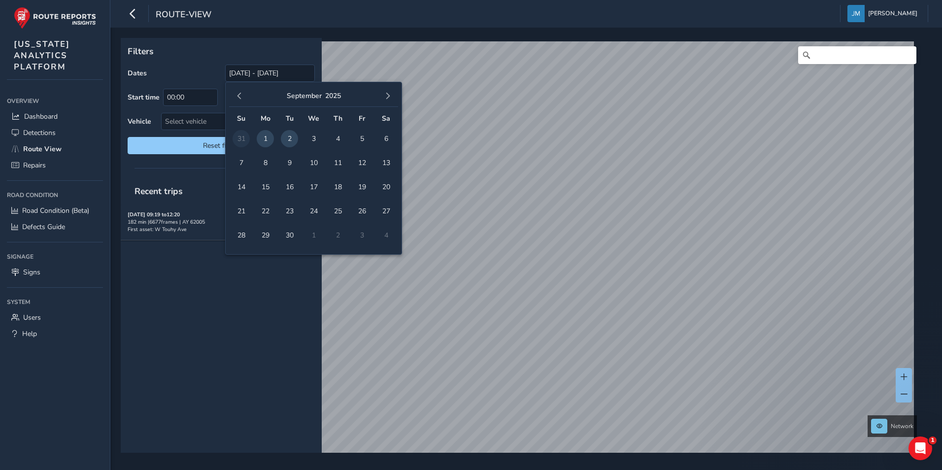
click at [268, 140] on span "1" at bounding box center [265, 138] width 17 height 17
click at [296, 136] on span "2" at bounding box center [289, 138] width 17 height 17
type input "[DATE] - [DATE]"
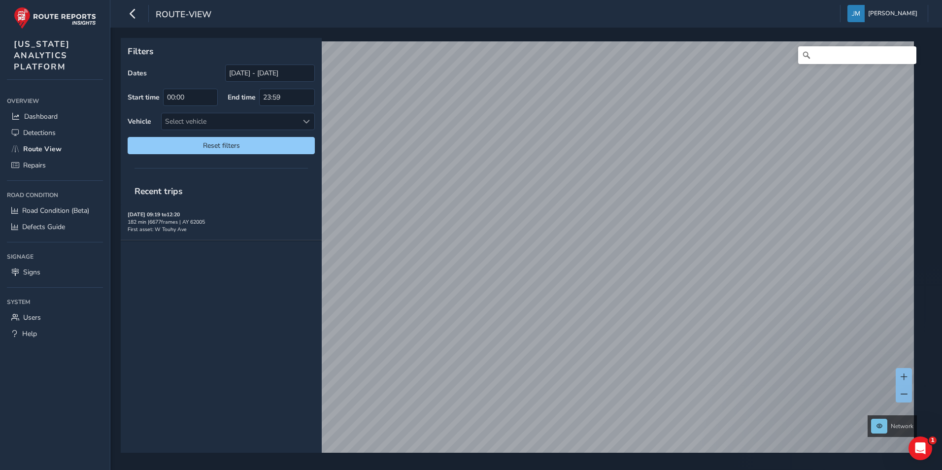
click at [269, 305] on div "Recent trips [DATE] 09:19 to 12:20 182 min | 6677 frames | AY 62005 First asset…" at bounding box center [221, 315] width 201 height 274
click at [213, 201] on div "Recent trips" at bounding box center [221, 191] width 201 height 26
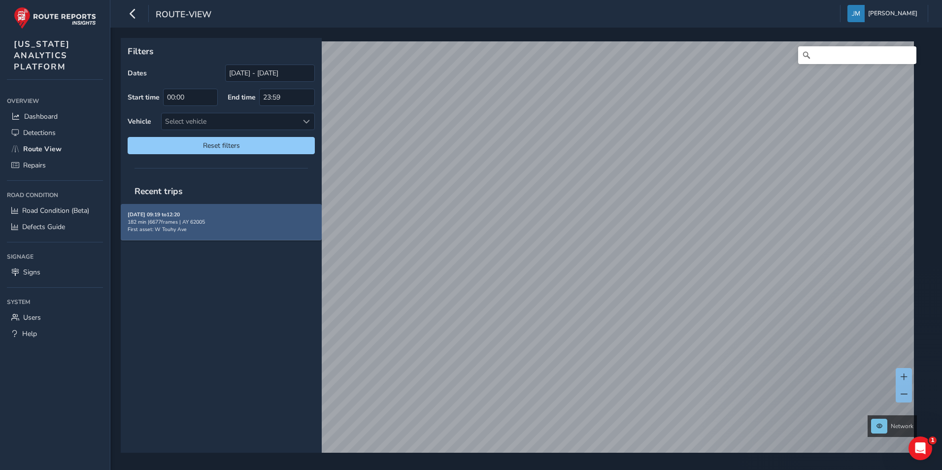
click at [241, 216] on div "09/02/2025, 09:19 to 12:20 182 min | 6677 frames | AY 62005 First asset: W Touh…" at bounding box center [221, 222] width 187 height 22
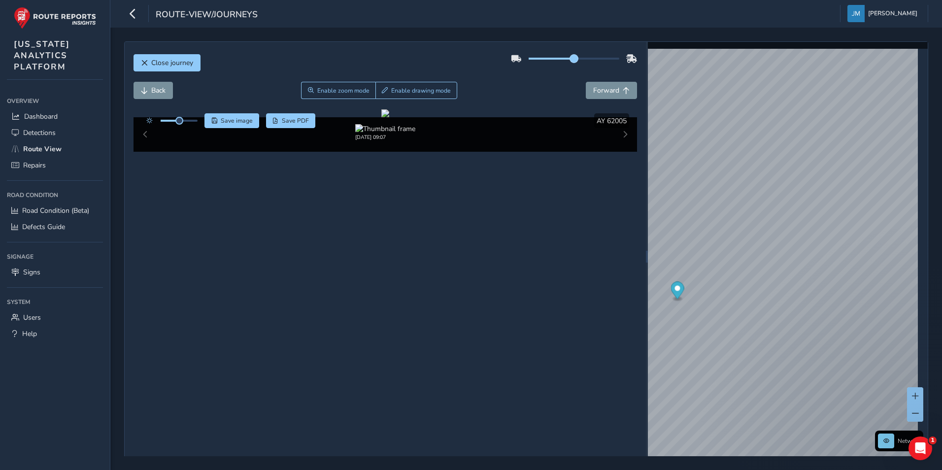
click at [566, 62] on div at bounding box center [574, 59] width 126 height 16
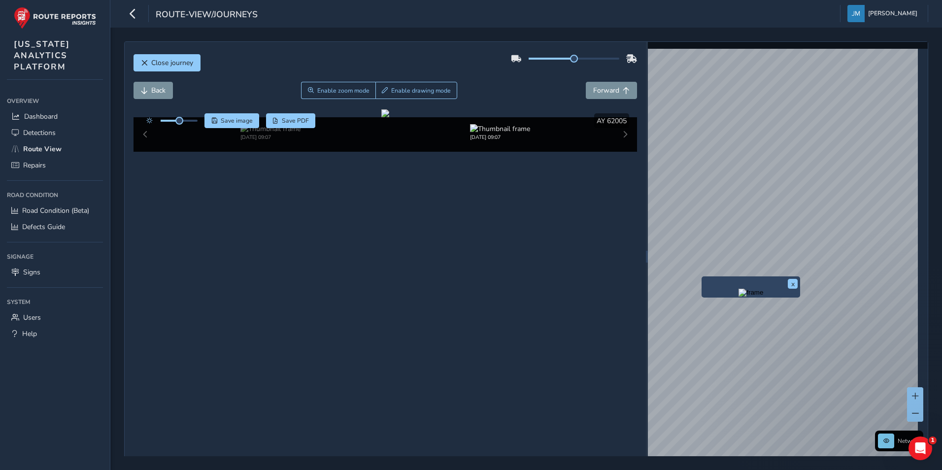
scroll to position [16, 0]
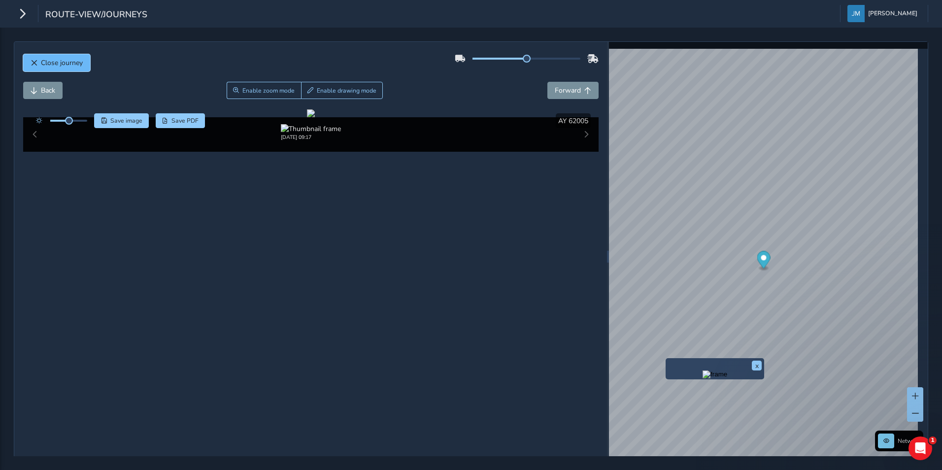
click at [72, 63] on span "Close journey" at bounding box center [62, 62] width 42 height 9
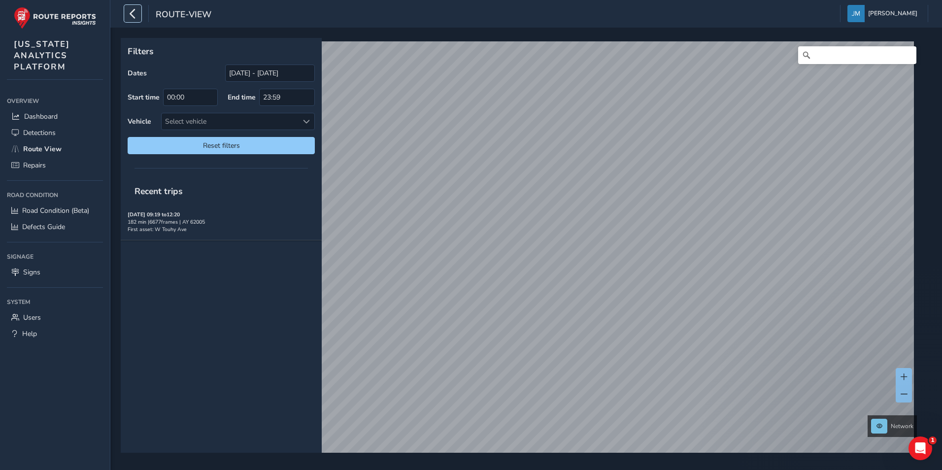
click at [135, 17] on icon "button" at bounding box center [133, 13] width 10 height 17
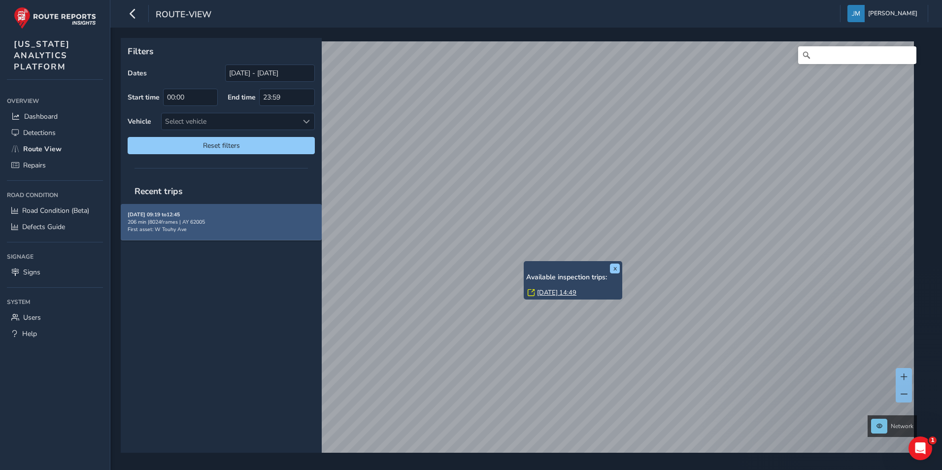
click at [228, 224] on div "206 min | 8024 frames | AY 62005" at bounding box center [221, 221] width 187 height 7
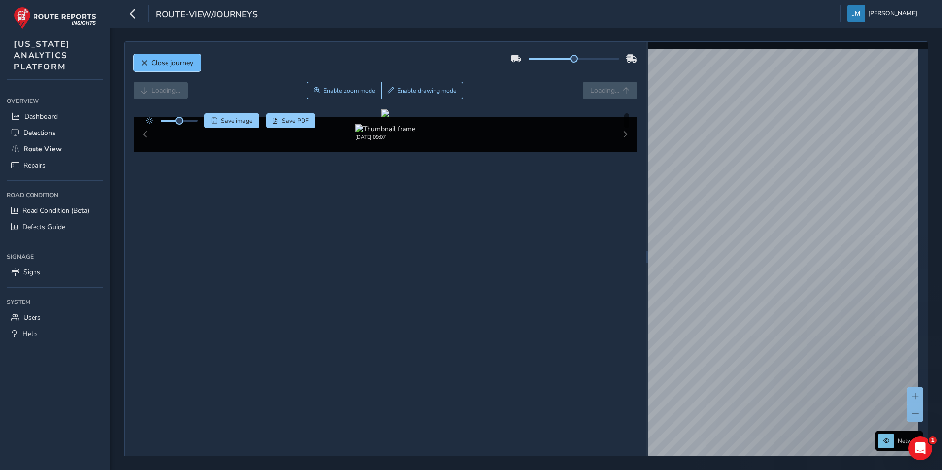
click at [159, 62] on span "Close journey" at bounding box center [172, 62] width 42 height 9
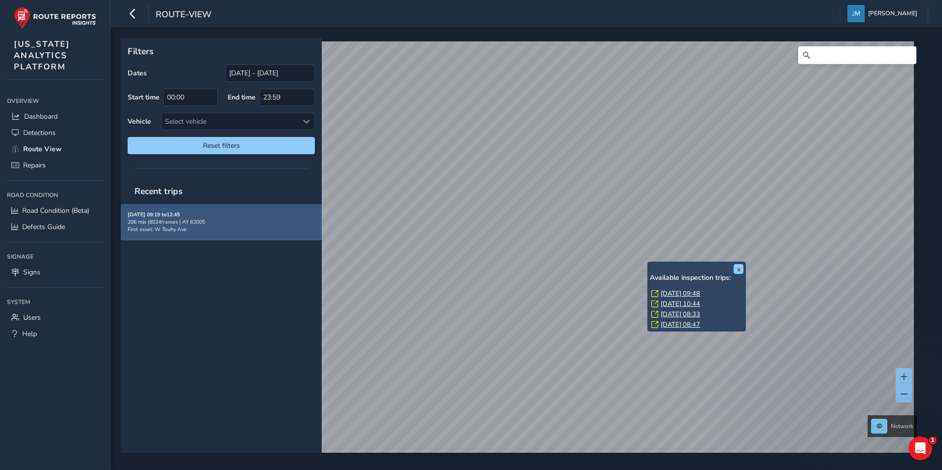
click at [220, 219] on div "206 min | 8024 frames | AY 62005" at bounding box center [221, 221] width 187 height 7
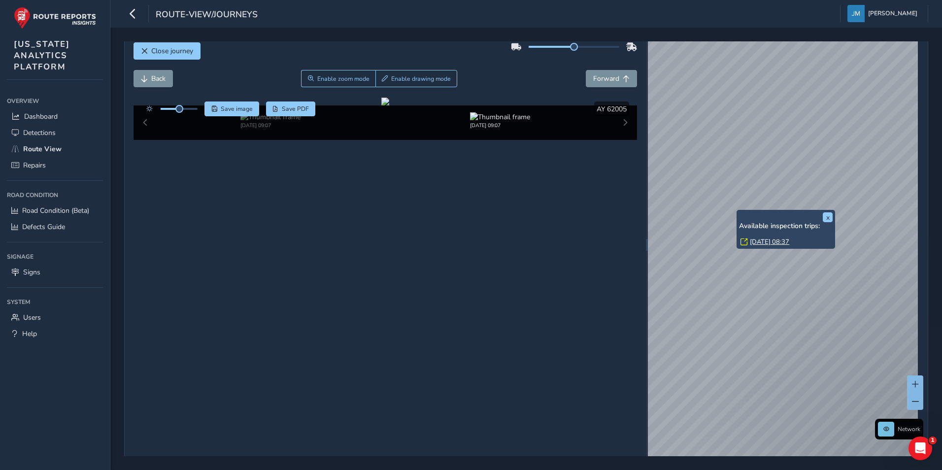
scroll to position [16, 0]
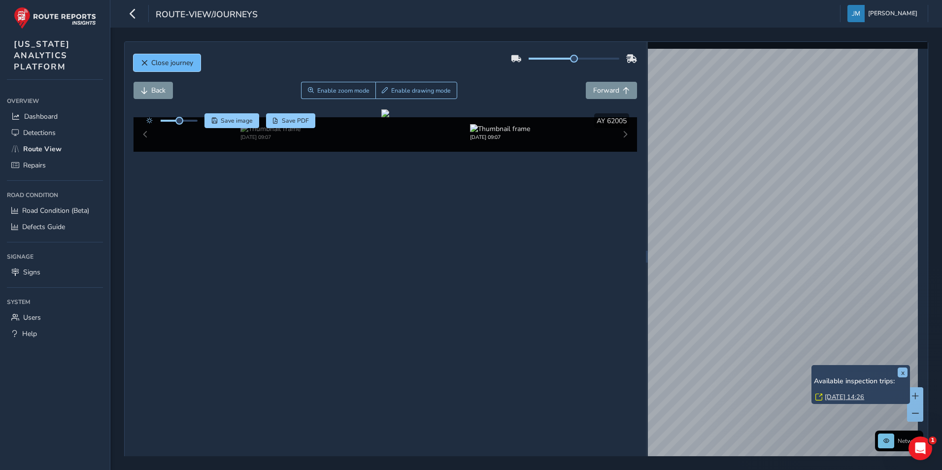
click at [177, 66] on span "Close journey" at bounding box center [172, 62] width 42 height 9
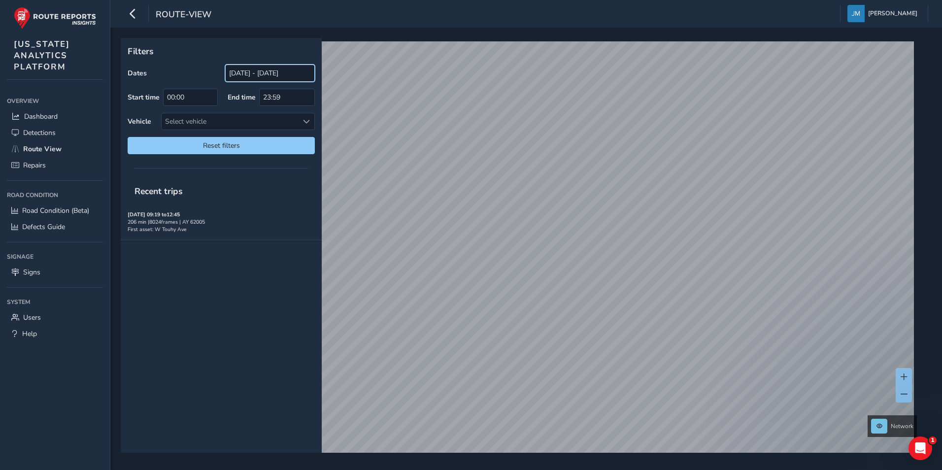
click at [265, 67] on input "[DATE] - [DATE]" at bounding box center [270, 73] width 90 height 17
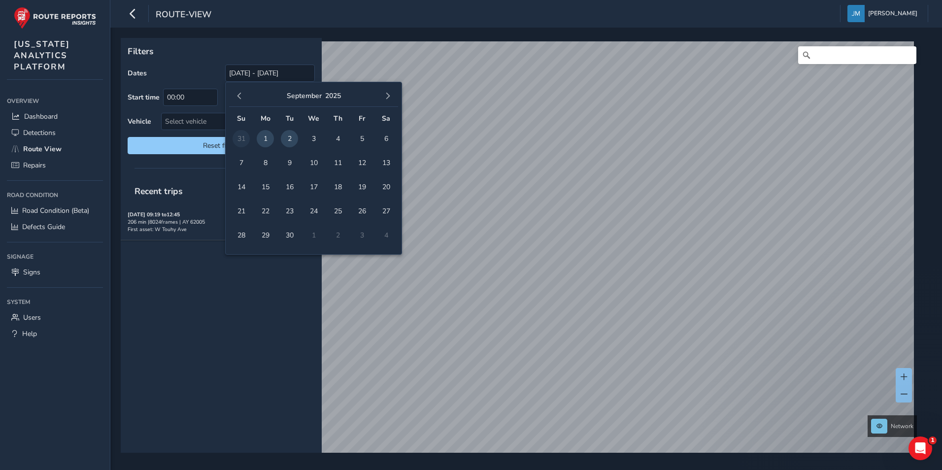
click at [263, 138] on span "1" at bounding box center [265, 138] width 17 height 17
click at [286, 139] on span "2" at bounding box center [289, 138] width 17 height 17
type input "[DATE] - [DATE]"
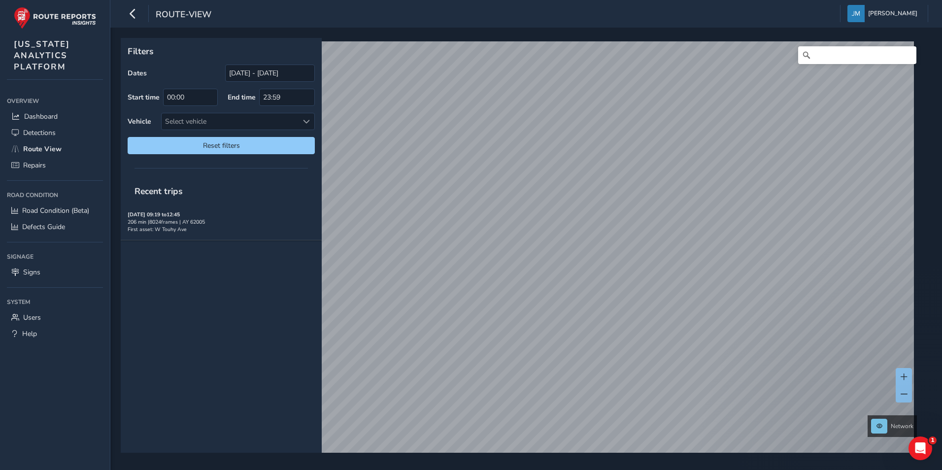
click at [267, 312] on div "Recent trips 09/02/2025, 09:19 to 12:45 206 min | 8024 frames | AY 62005 First …" at bounding box center [221, 315] width 201 height 274
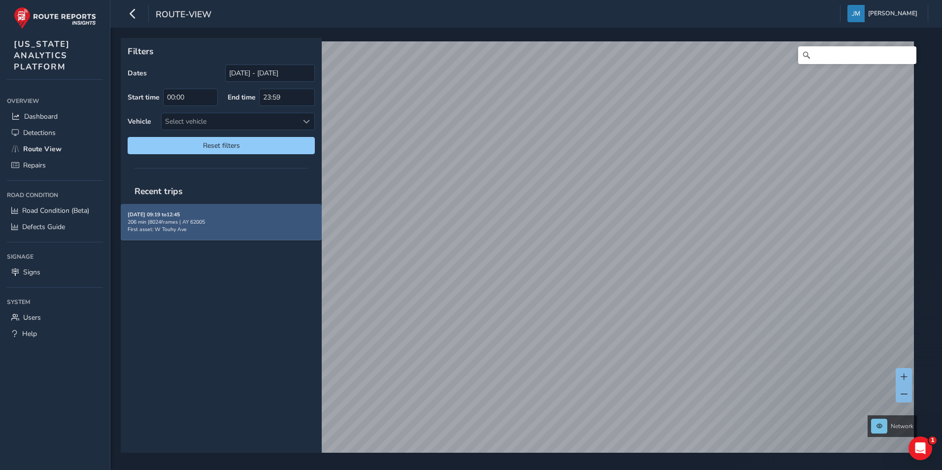
click at [222, 215] on div "09/02/2025, 09:19 to 12:45 206 min | 8024 frames | AY 62005 First asset: W Touh…" at bounding box center [221, 222] width 187 height 22
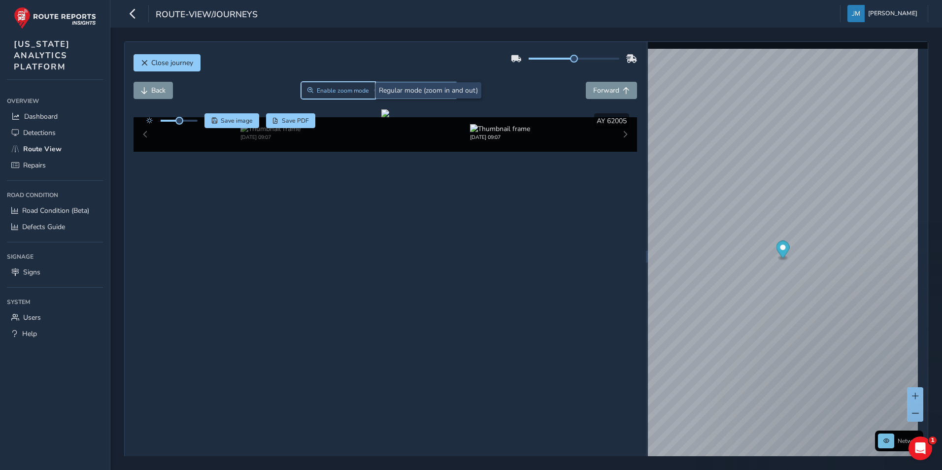
click at [349, 88] on span "Enable zoom mode" at bounding box center [343, 91] width 52 height 8
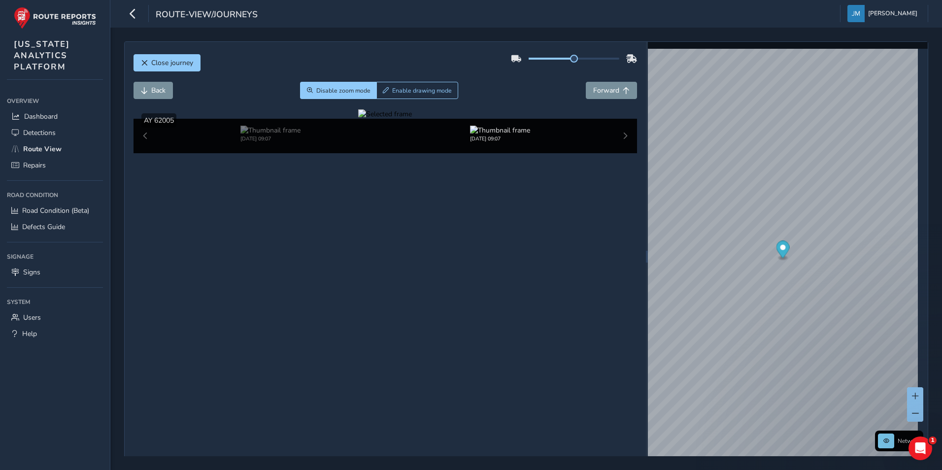
click at [412, 119] on div at bounding box center [385, 113] width 54 height 9
drag, startPoint x: 511, startPoint y: 238, endPoint x: 484, endPoint y: 232, distance: 27.8
click at [412, 119] on figure at bounding box center [385, 113] width 54 height 9
click at [412, 119] on div at bounding box center [385, 113] width 54 height 9
click at [323, 120] on div "Show detections AY 62005" at bounding box center [385, 120] width 504 height 14
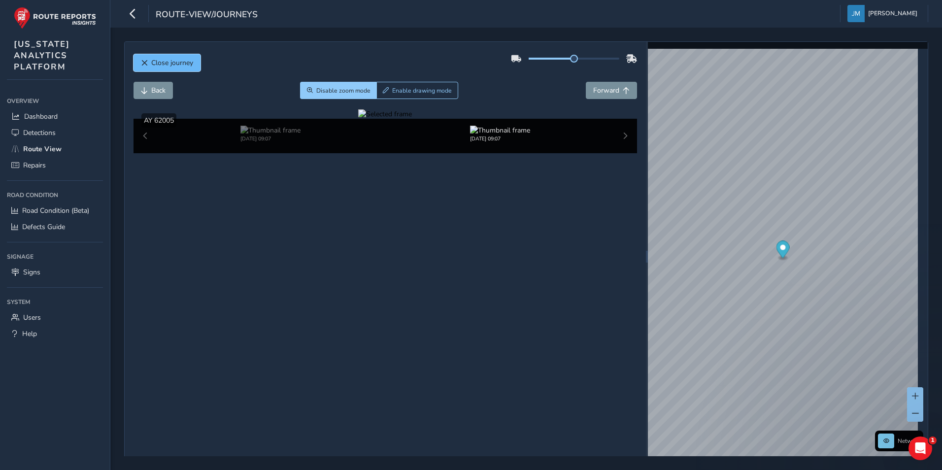
click at [189, 66] on span "Close journey" at bounding box center [172, 62] width 42 height 9
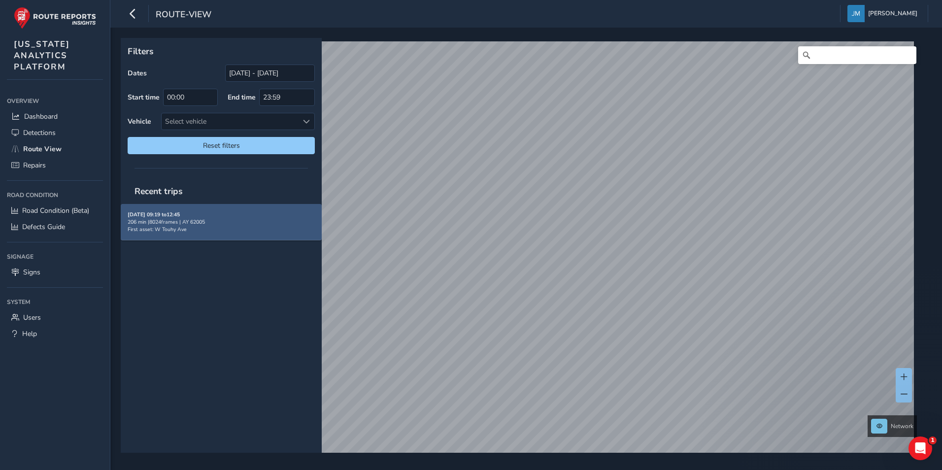
click at [202, 217] on div "09/02/2025, 09:19 to 12:45 206 min | 8024 frames | AY 62005 First asset: W Touh…" at bounding box center [221, 222] width 187 height 22
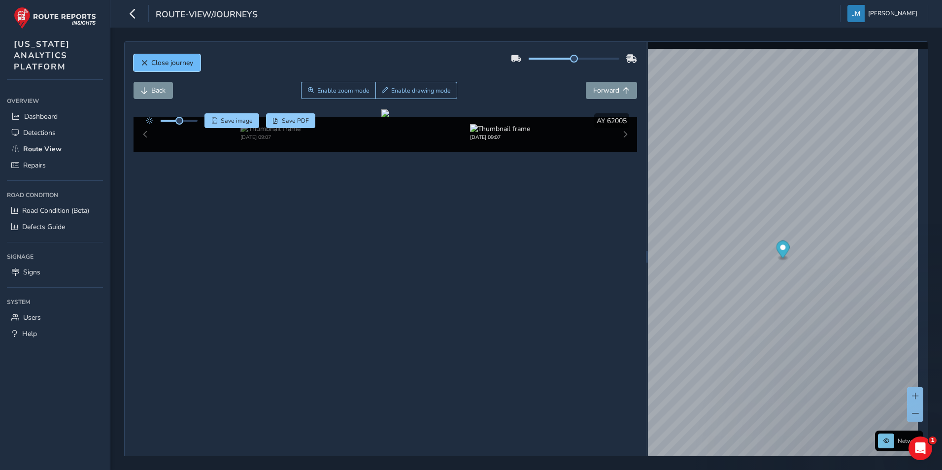
click at [183, 56] on button "Close journey" at bounding box center [166, 62] width 67 height 17
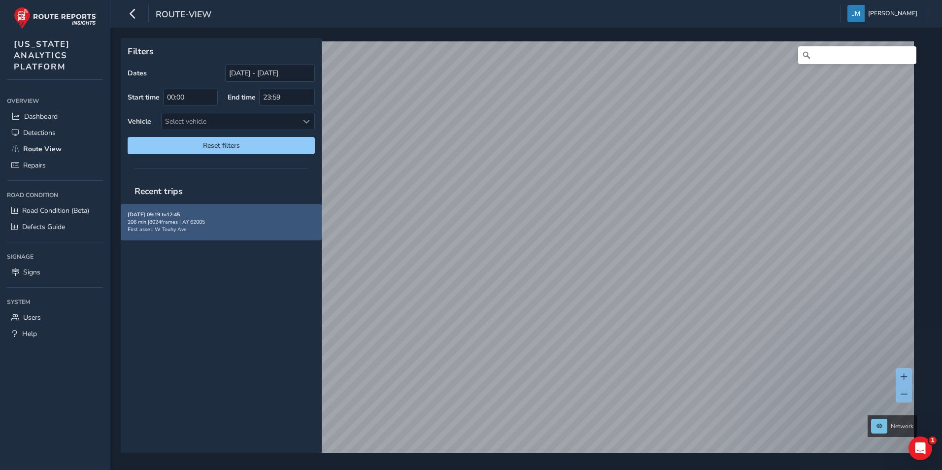
click at [232, 220] on div "206 min | 8024 frames | AY 62005" at bounding box center [221, 221] width 187 height 7
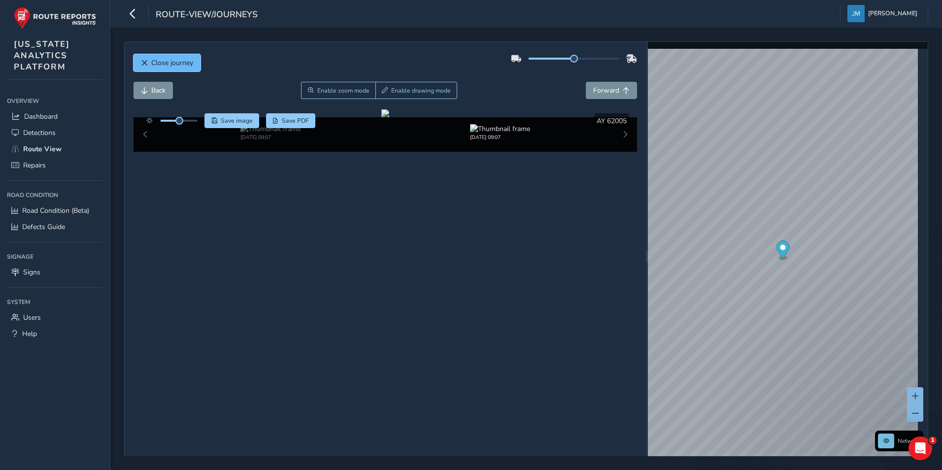
click at [172, 57] on button "Close journey" at bounding box center [166, 62] width 67 height 17
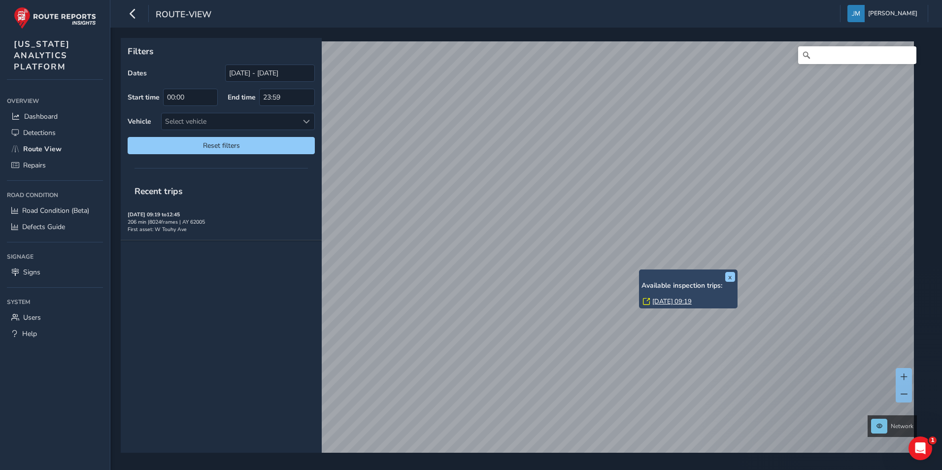
click at [641, 272] on div "x Available inspection trips: Tue, 2 Sep, 09:19" at bounding box center [688, 289] width 94 height 34
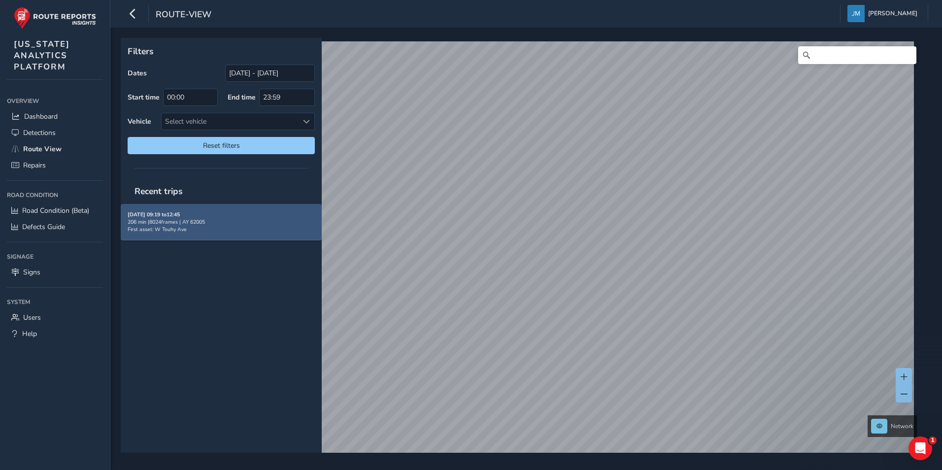
click at [199, 232] on div "09/02/2025, 09:19 to 12:45 206 min | 8024 frames | AY 62005 First asset: W Touh…" at bounding box center [221, 222] width 187 height 22
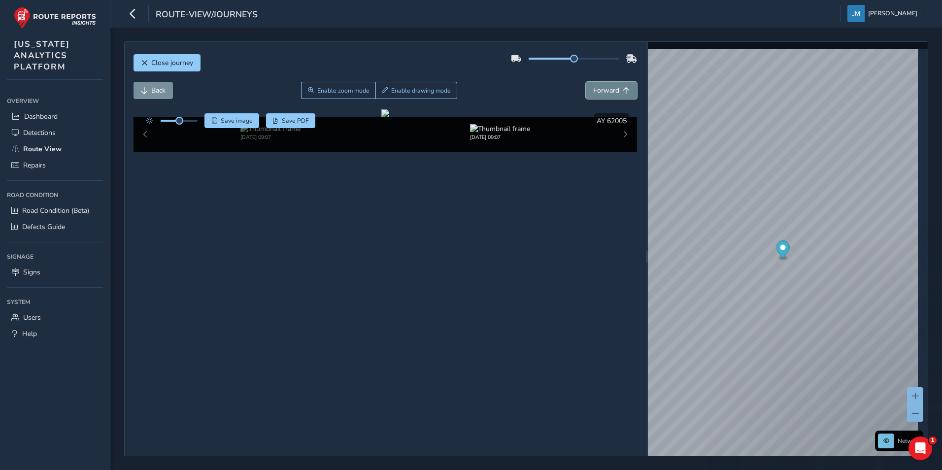
click at [611, 89] on span "Forward" at bounding box center [606, 90] width 26 height 9
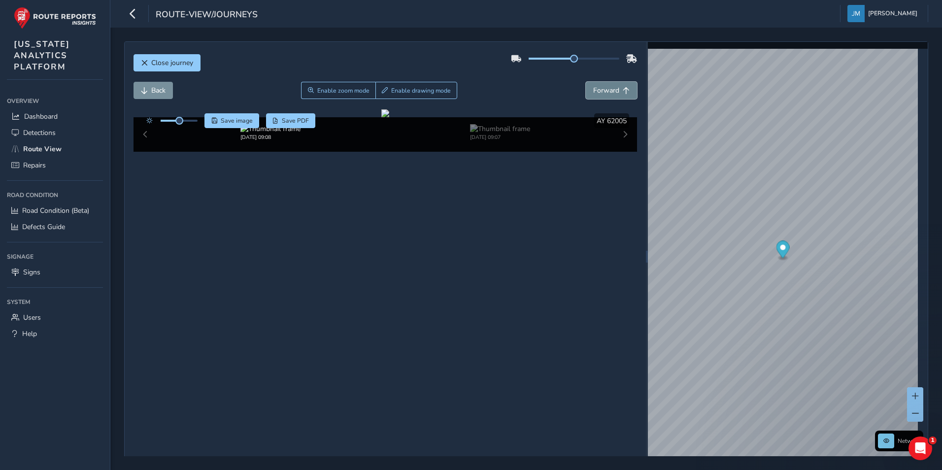
click at [611, 89] on span "Forward" at bounding box center [606, 90] width 26 height 9
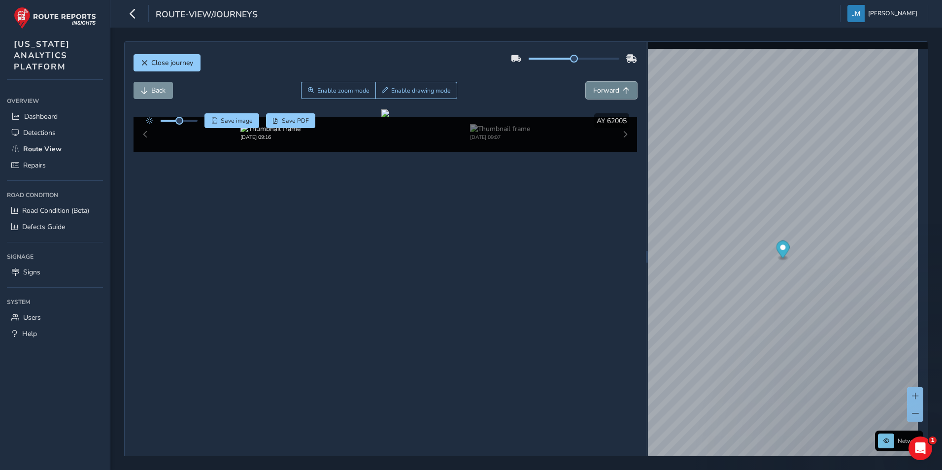
click at [611, 89] on span "Forward" at bounding box center [606, 90] width 26 height 9
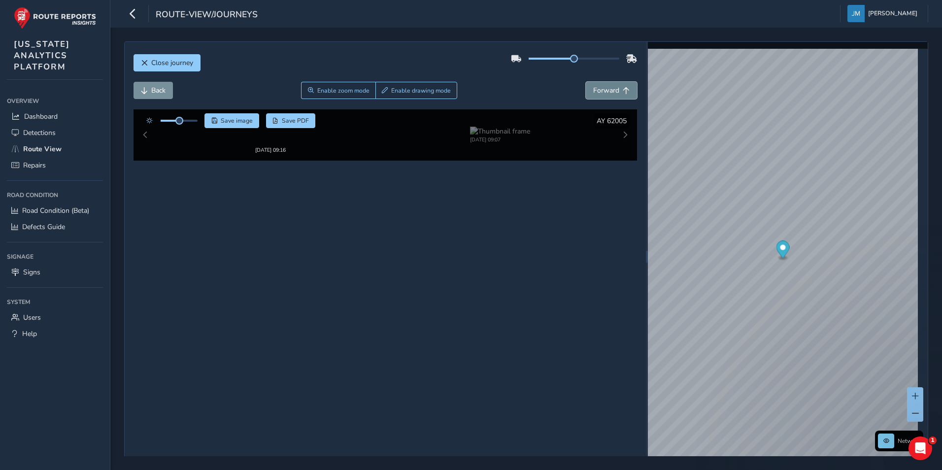
click at [609, 91] on span "Forward" at bounding box center [606, 90] width 26 height 9
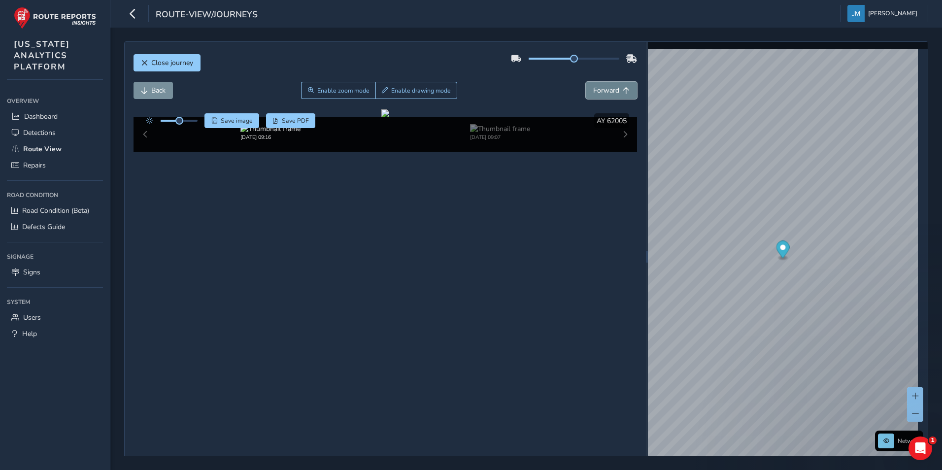
click at [609, 91] on span "Forward" at bounding box center [606, 90] width 26 height 9
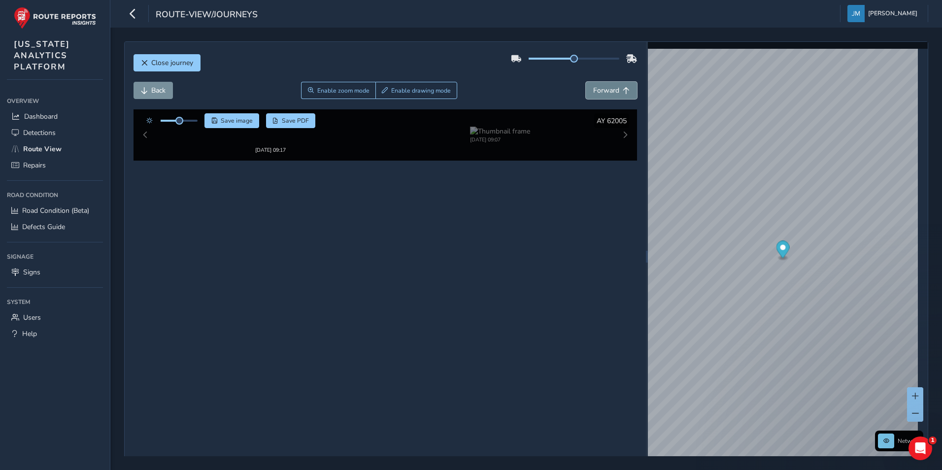
click at [609, 91] on span "Forward" at bounding box center [606, 90] width 26 height 9
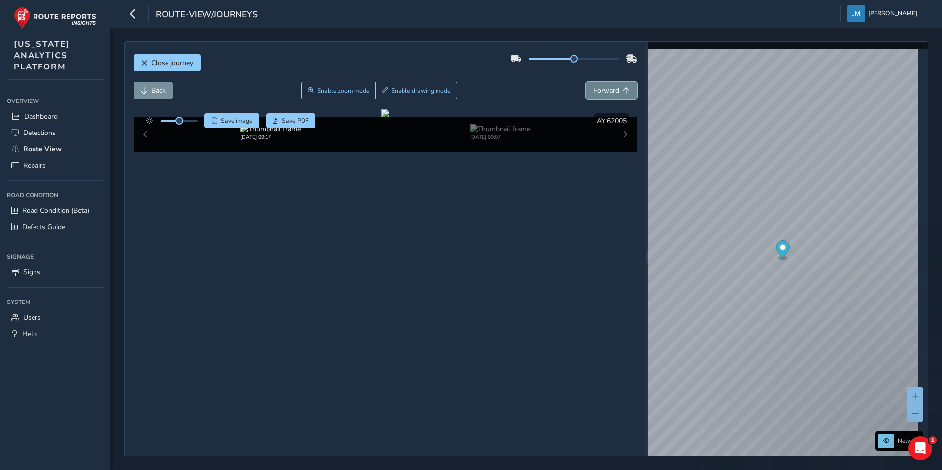
click at [609, 91] on span "Forward" at bounding box center [606, 90] width 26 height 9
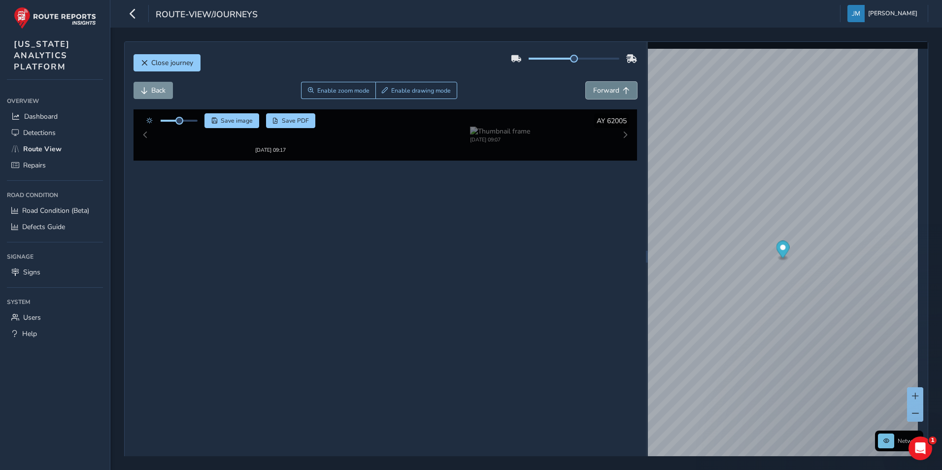
click at [609, 91] on span "Forward" at bounding box center [606, 90] width 26 height 9
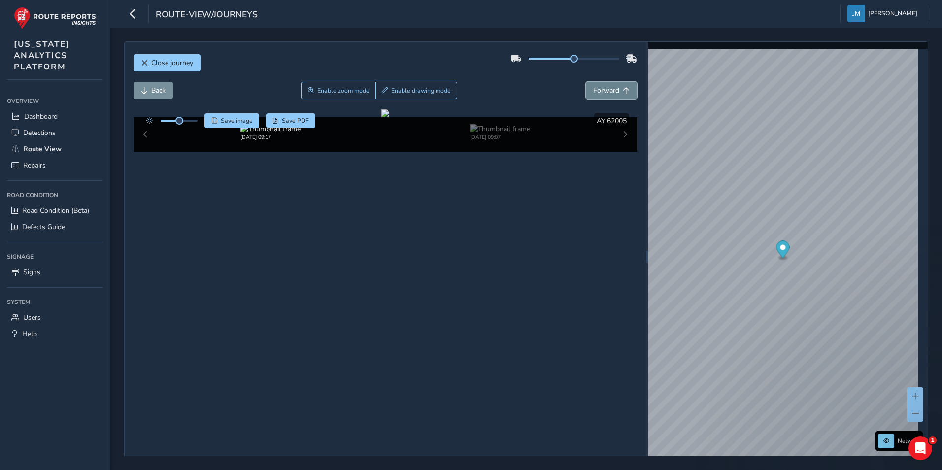
click at [609, 91] on span "Forward" at bounding box center [606, 90] width 26 height 9
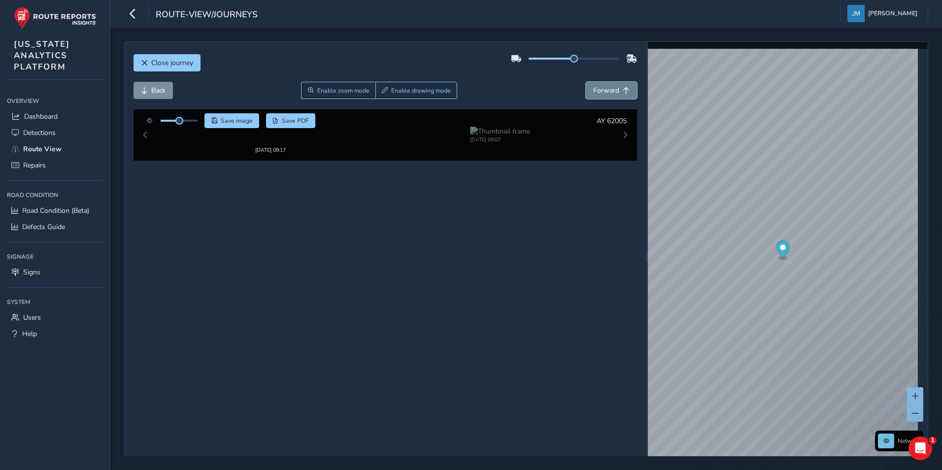
click at [609, 91] on span "Forward" at bounding box center [606, 90] width 26 height 9
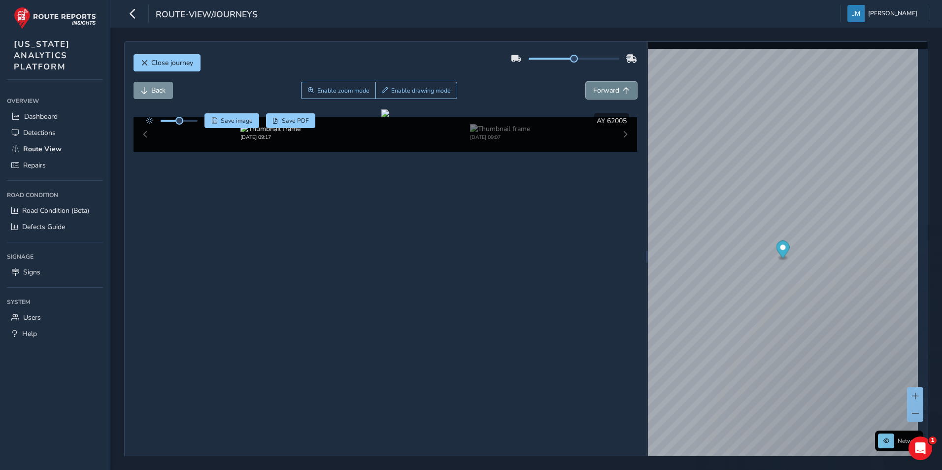
click at [609, 91] on span "Forward" at bounding box center [606, 90] width 26 height 9
click at [176, 66] on span "Close journey" at bounding box center [172, 62] width 42 height 9
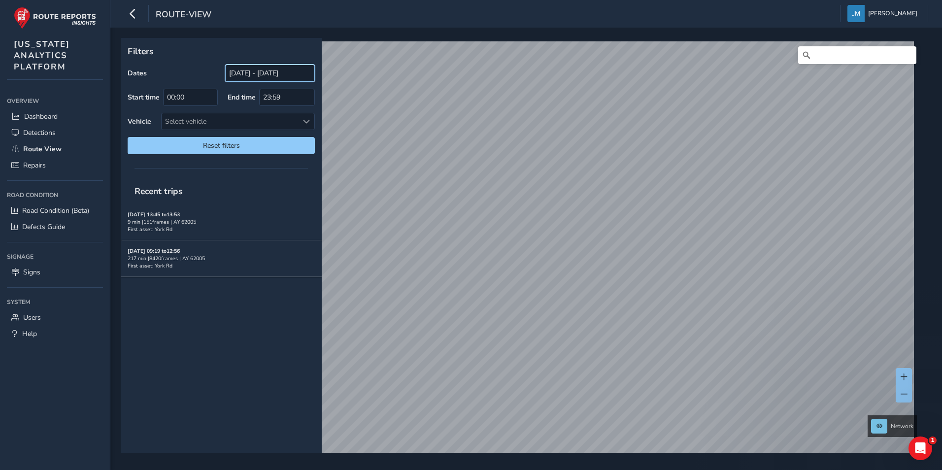
click at [252, 72] on input "[DATE] - [DATE]" at bounding box center [270, 73] width 90 height 17
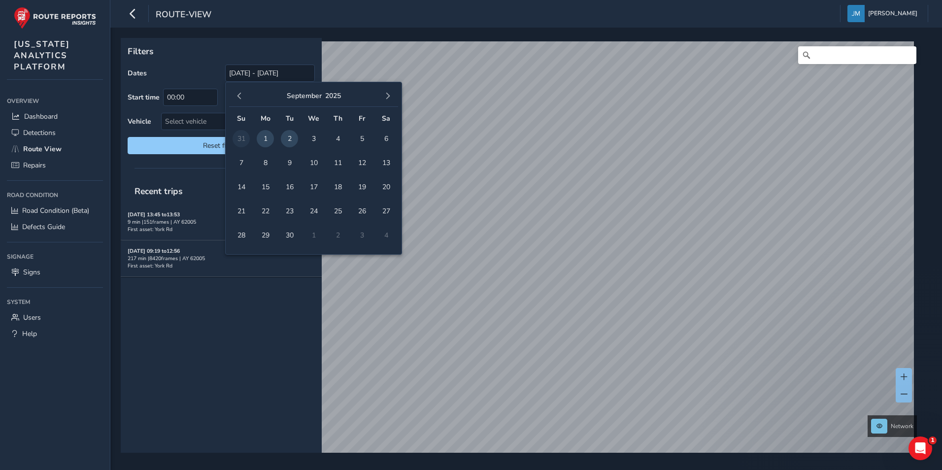
click at [270, 138] on span "1" at bounding box center [265, 138] width 17 height 17
click at [291, 137] on span "2" at bounding box center [289, 138] width 17 height 17
type input "[DATE] - [DATE]"
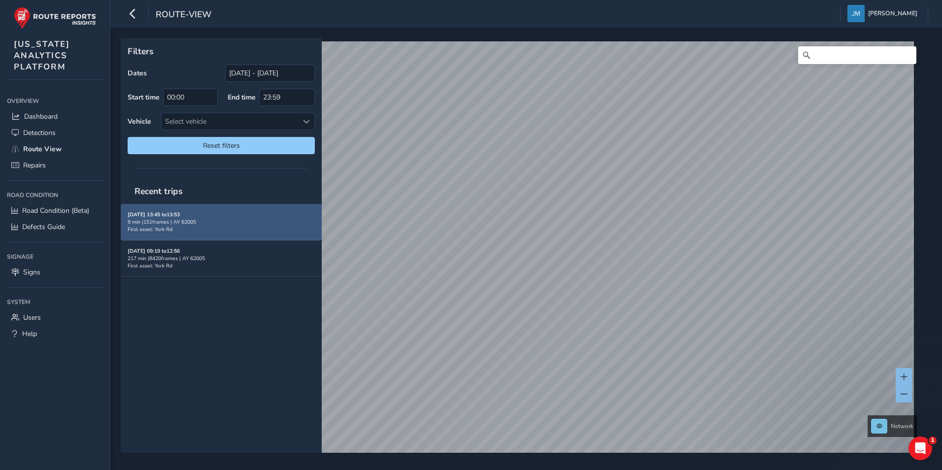
click at [234, 216] on div "09/02/2025, 13:45 to 13:53 9 min | 151 frames | AY 62005 First asset: York Rd" at bounding box center [221, 222] width 187 height 22
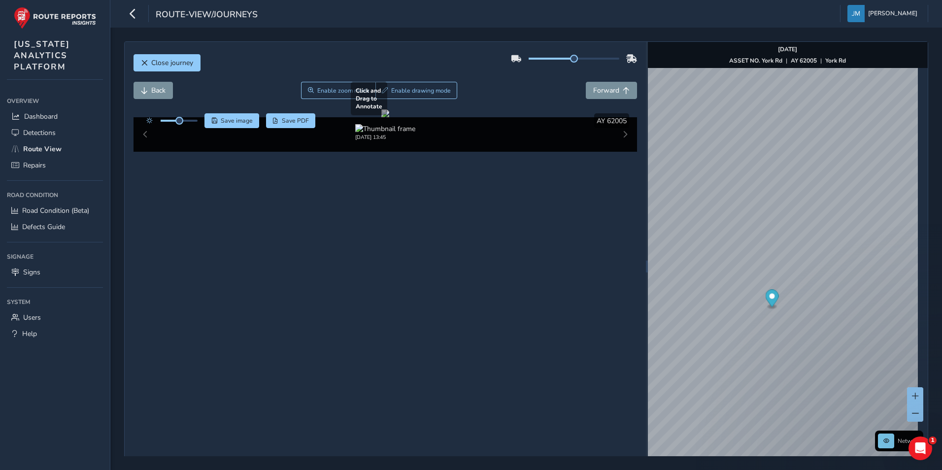
drag, startPoint x: 243, startPoint y: 242, endPoint x: 440, endPoint y: 236, distance: 197.1
click at [389, 117] on div at bounding box center [385, 113] width 8 height 8
drag, startPoint x: 514, startPoint y: 236, endPoint x: 434, endPoint y: 238, distance: 79.3
click at [389, 117] on div at bounding box center [385, 113] width 8 height 8
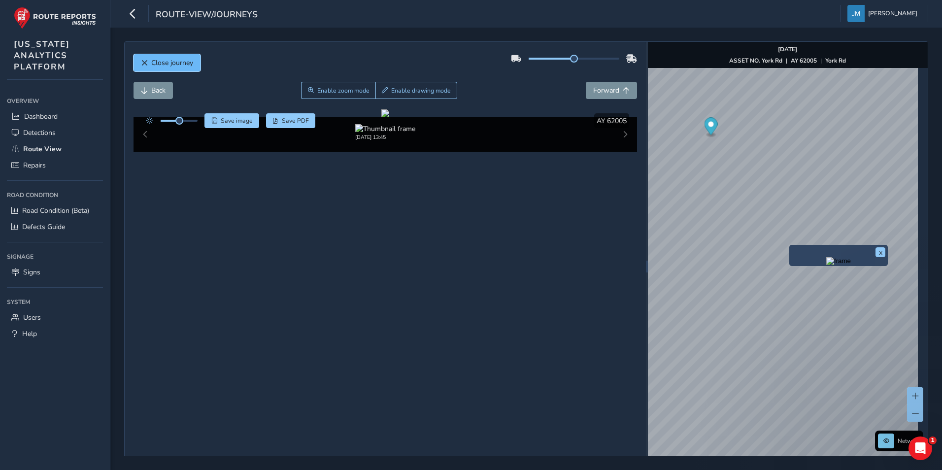
click at [151, 62] on span "Close journey" at bounding box center [172, 62] width 42 height 9
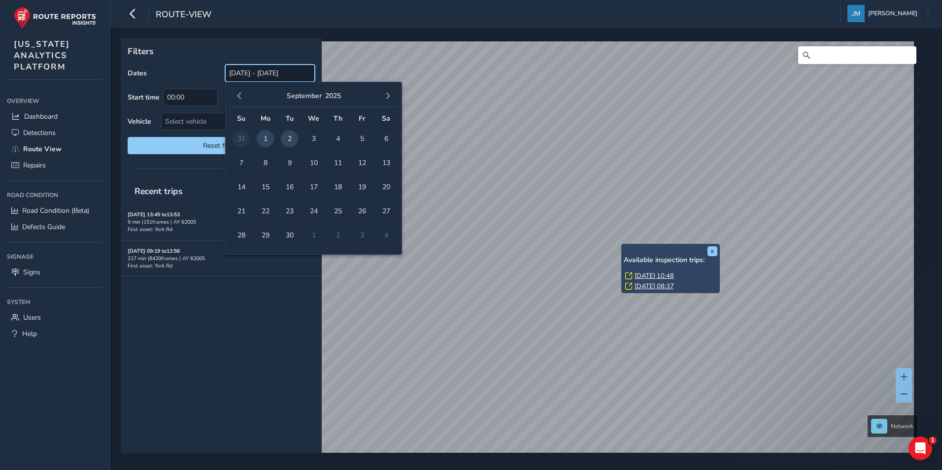
click at [252, 75] on input "[DATE] - [DATE]" at bounding box center [270, 73] width 90 height 17
click at [266, 141] on span "1" at bounding box center [265, 138] width 17 height 17
click at [287, 138] on span "2" at bounding box center [289, 138] width 17 height 17
type input "[DATE] - [DATE]"
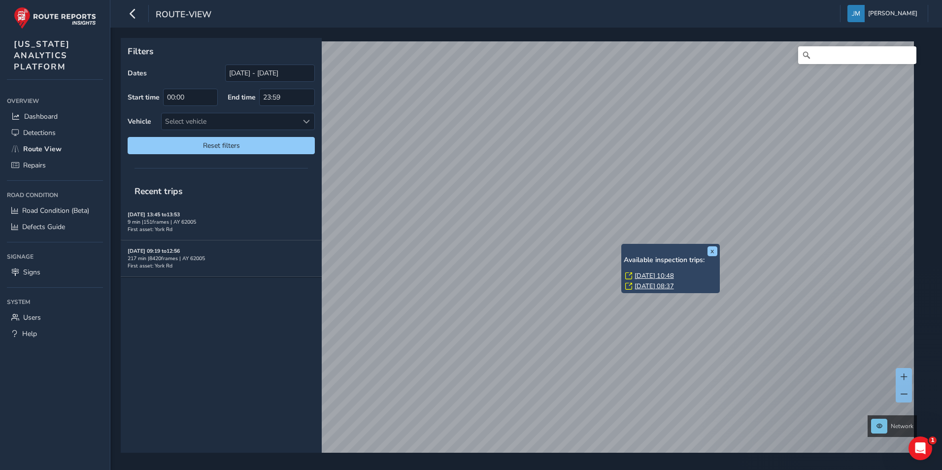
click at [261, 324] on div "Recent trips [DATE] 13:45 to 13:53 9 min | 151 frames | AY 62005 First asset: Y…" at bounding box center [221, 315] width 201 height 274
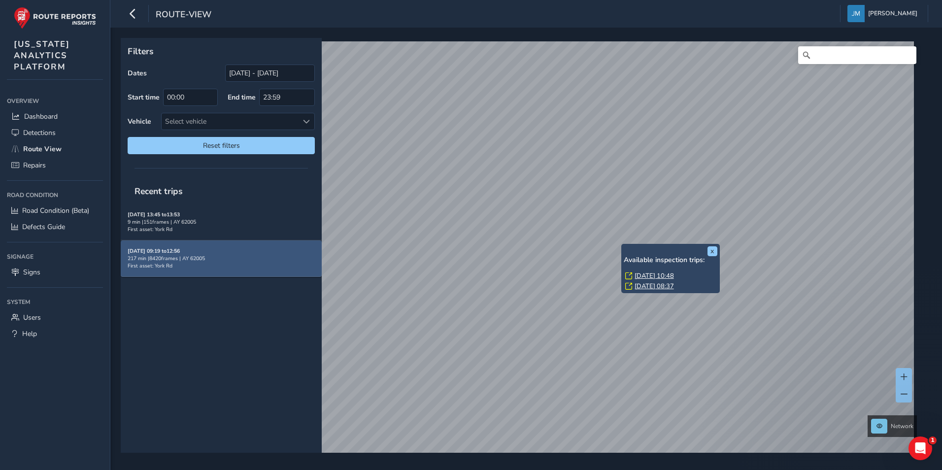
click at [239, 265] on div "[DATE] 09:19 to 12:56 217 min | 8420 frames | AY 62005 First asset: York Rd" at bounding box center [221, 258] width 187 height 22
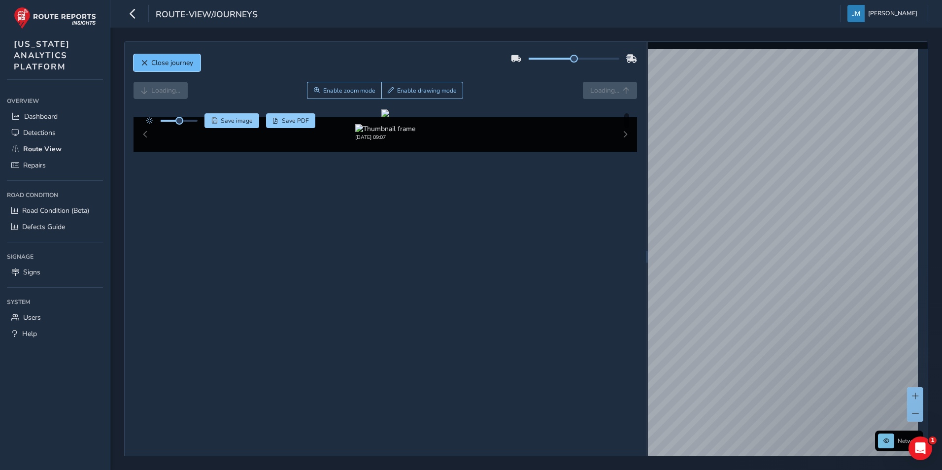
click at [170, 58] on button "Close journey" at bounding box center [166, 62] width 67 height 17
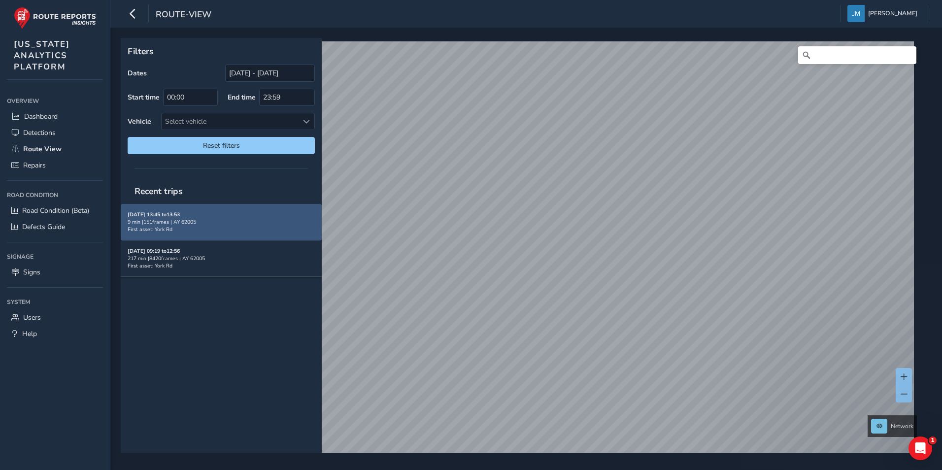
click at [259, 222] on div "9 min | 151 frames | AY 62005" at bounding box center [221, 221] width 187 height 7
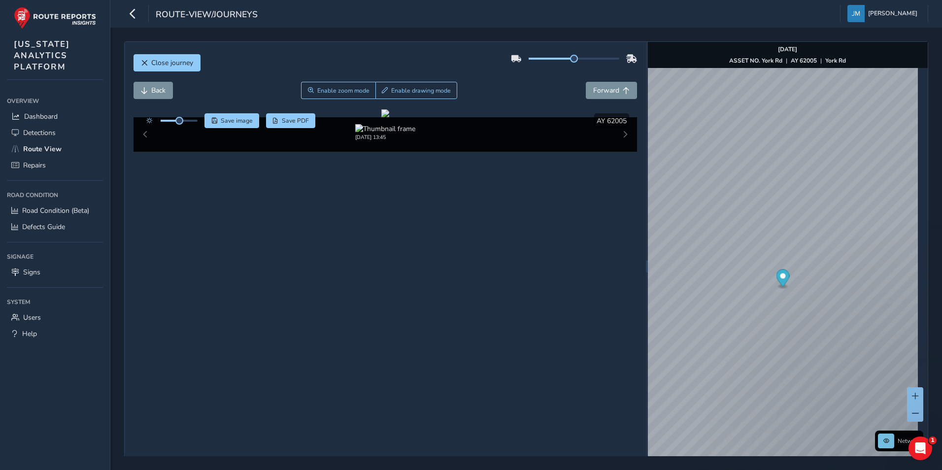
click at [180, 49] on div "Close journey Back Enable zoom mode Enable drawing mode Forward Click and Drag …" at bounding box center [385, 266] width 521 height 449
click at [180, 61] on span "Close journey" at bounding box center [172, 62] width 42 height 9
